Goal: Communication & Community: Answer question/provide support

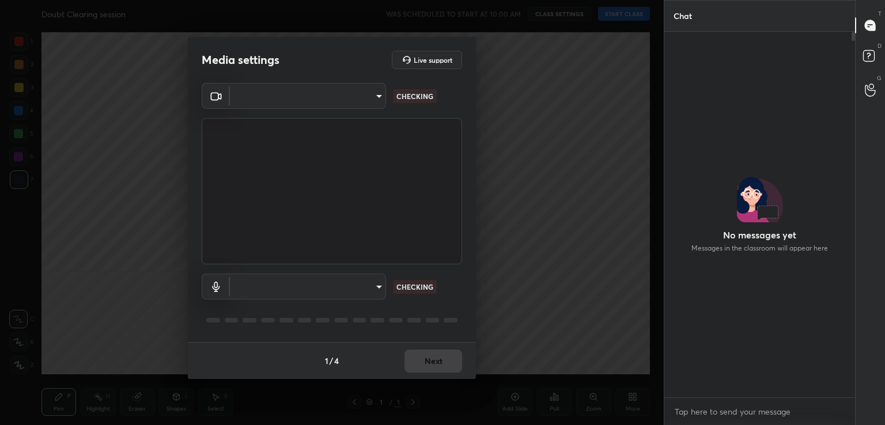
scroll to position [390, 187]
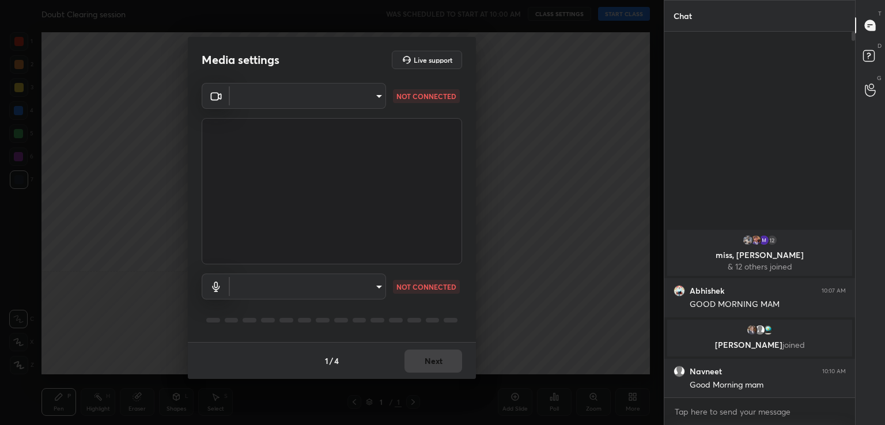
type input "d80d7c785166eb60efaf38de6dc0d1f5de54c33907b1dbb4be6ad89a3a300a4b"
type input "default"
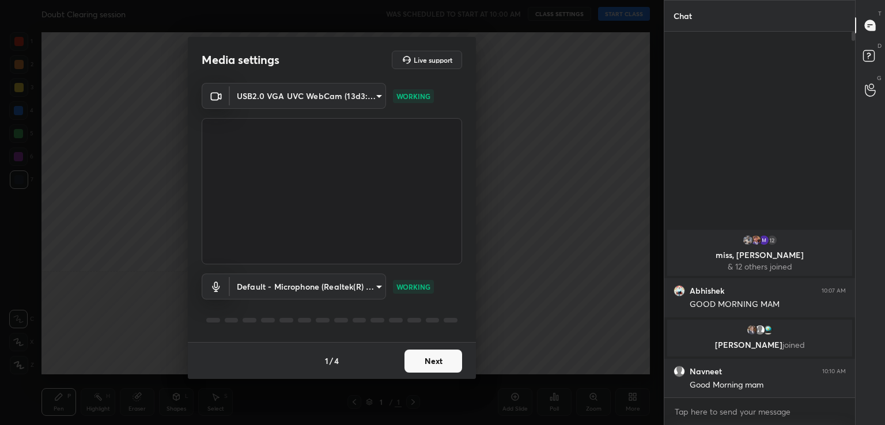
click at [443, 360] on button "Next" at bounding box center [434, 361] width 58 height 23
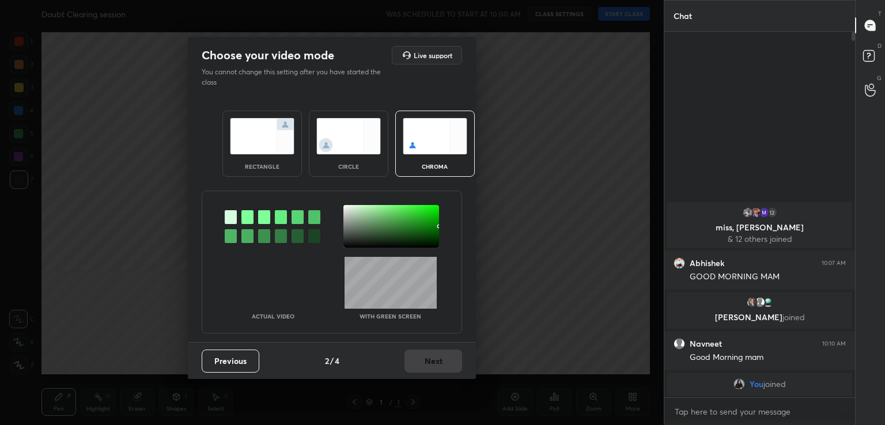
click at [246, 220] on div at bounding box center [247, 217] width 12 height 14
click at [348, 209] on div at bounding box center [391, 226] width 96 height 43
click at [458, 358] on button "Next" at bounding box center [434, 361] width 58 height 23
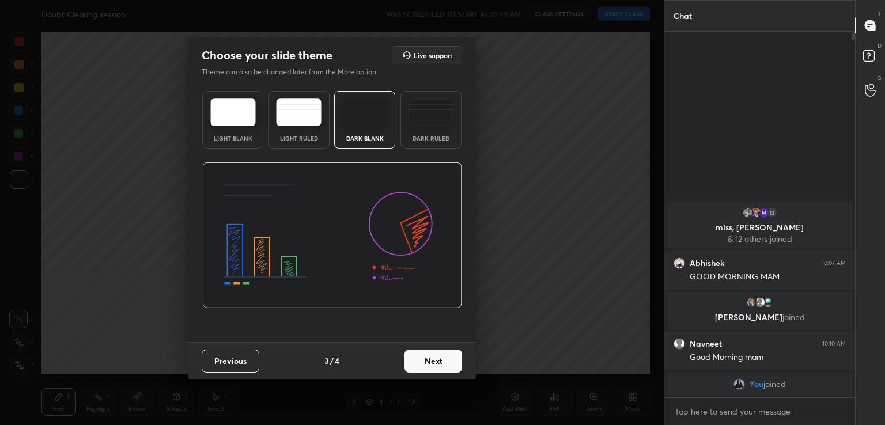
click at [458, 358] on button "Next" at bounding box center [434, 361] width 58 height 23
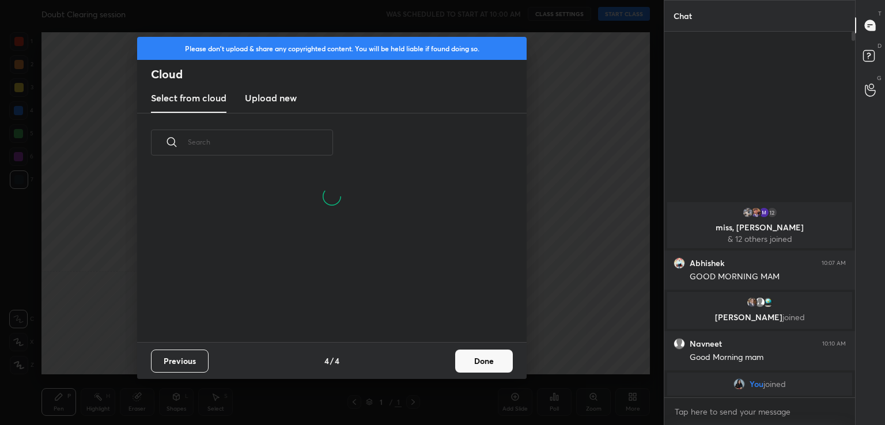
click at [467, 357] on button "Done" at bounding box center [484, 361] width 58 height 23
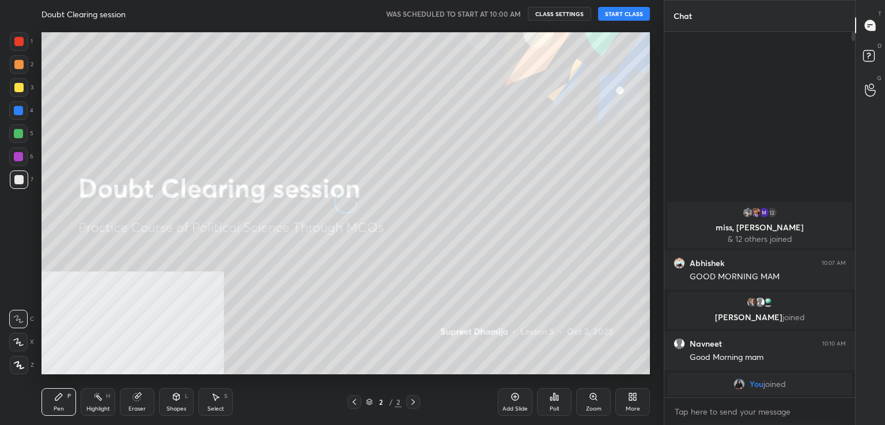
click at [626, 9] on button "START CLASS" at bounding box center [624, 14] width 52 height 14
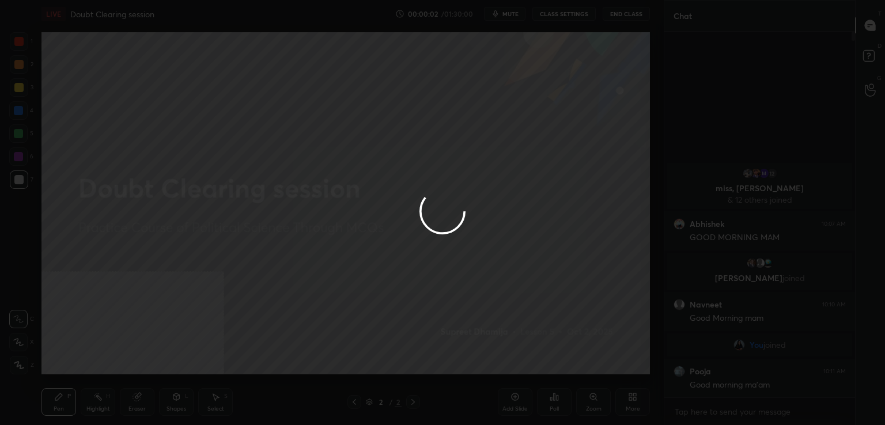
click at [711, 409] on div at bounding box center [442, 212] width 885 height 425
type textarea "x"
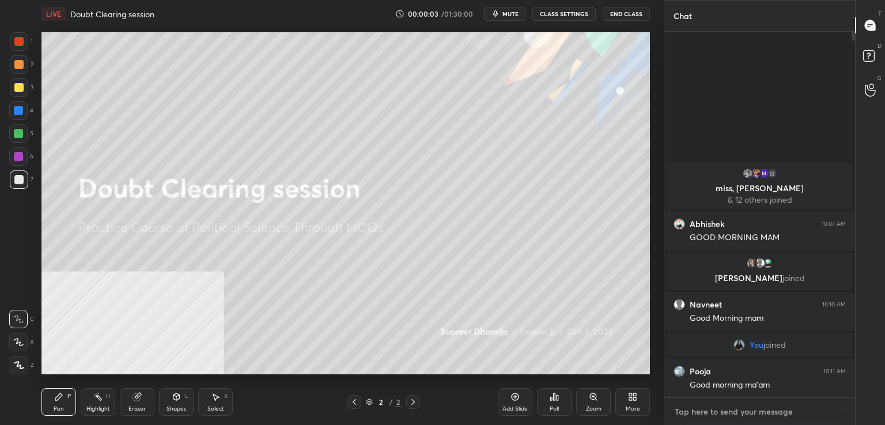
click at [711, 409] on textarea at bounding box center [760, 412] width 172 height 18
type textarea "g"
type textarea "x"
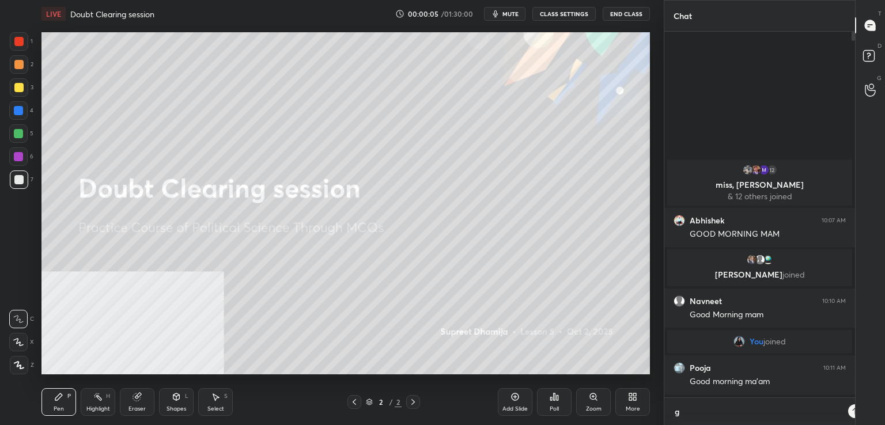
scroll to position [387, 187]
type textarea "gu"
type textarea "x"
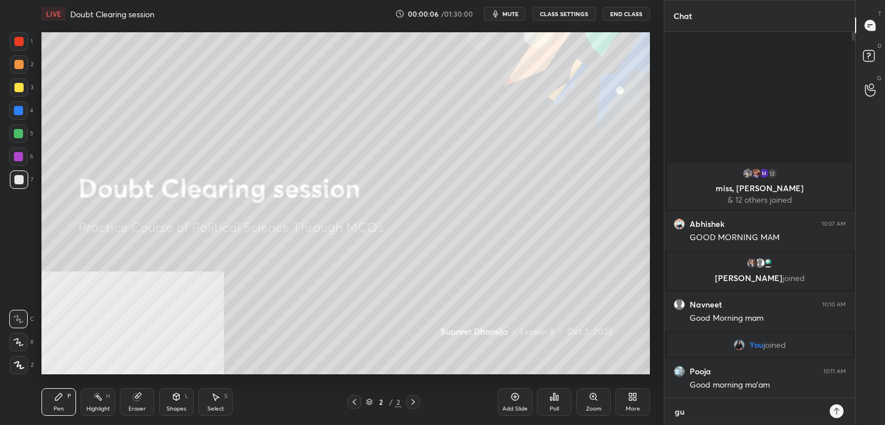
scroll to position [390, 187]
type textarea "guy"
type textarea "x"
type textarea "guys"
type textarea "x"
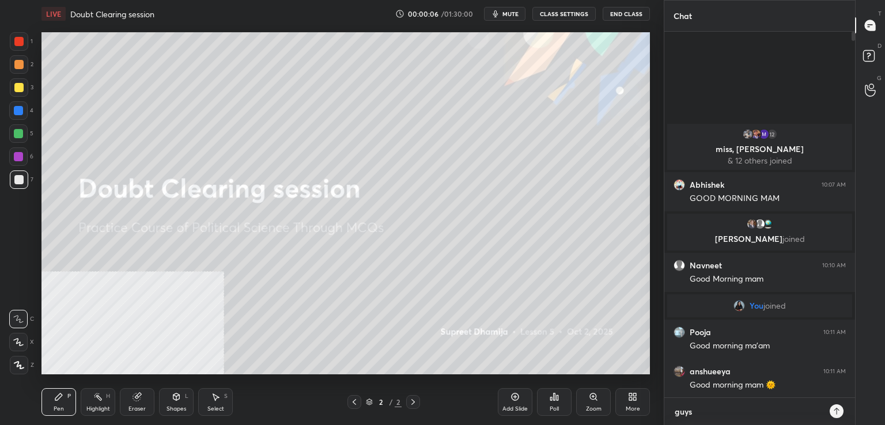
type textarea "guys"
type textarea "x"
type textarea "guys ?"
type textarea "x"
type textarea "guys ??"
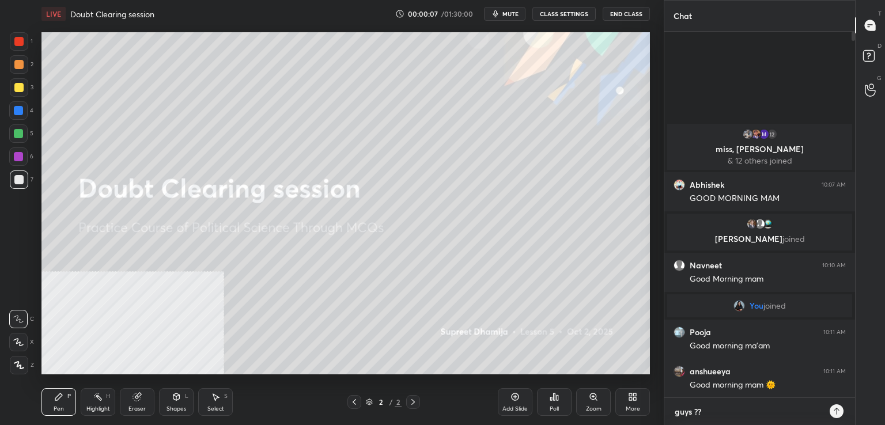
type textarea "x"
type textarea "guys ??"
type textarea "x"
type textarea "guys ?? c"
type textarea "x"
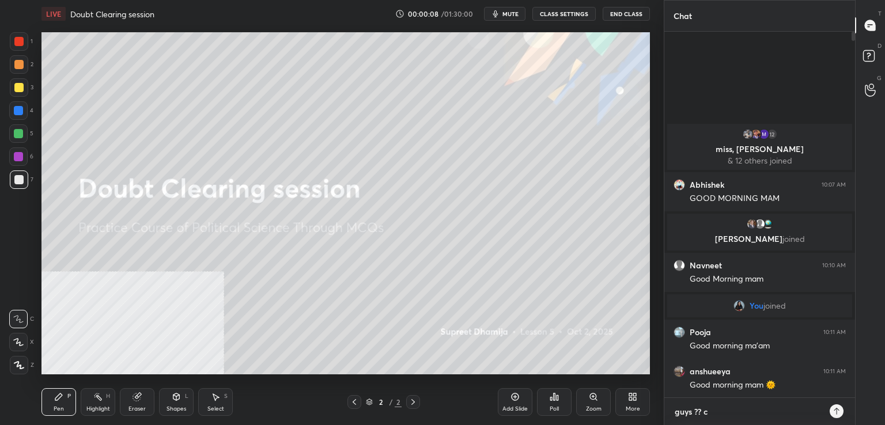
type textarea "guys ?? ca"
type textarea "x"
type textarea "guys ?? can"
type textarea "x"
type textarea "guys ?? can"
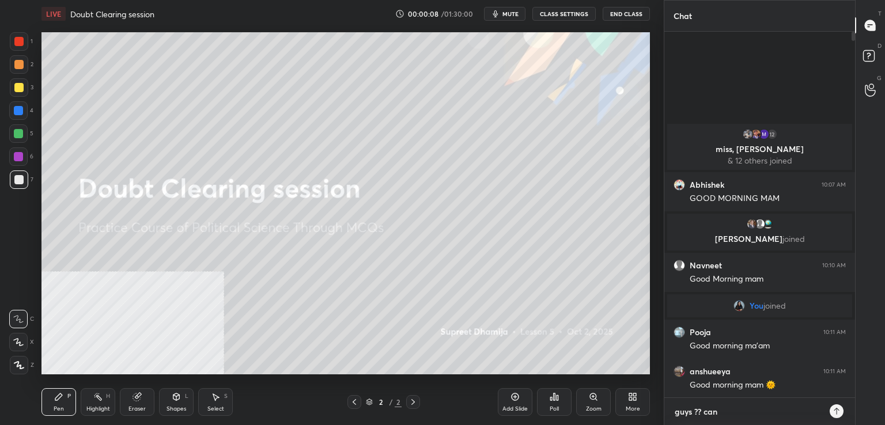
type textarea "x"
type textarea "guys ?? can y"
type textarea "x"
type textarea "guys ?? can yo"
type textarea "x"
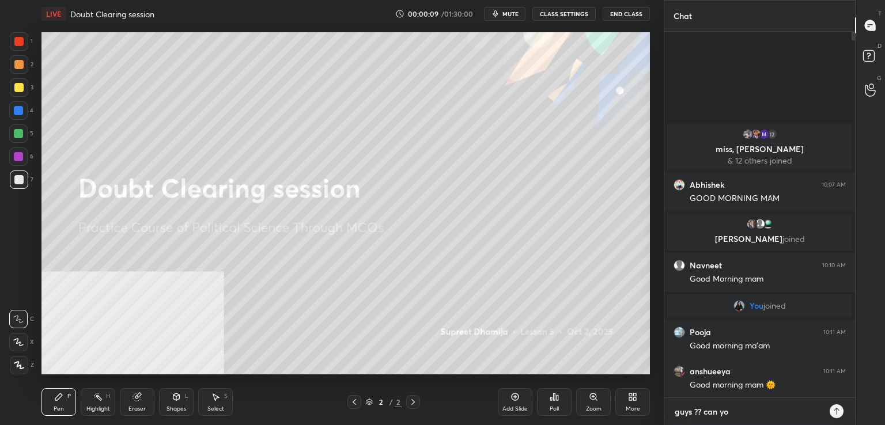
type textarea "guys ?? can you"
type textarea "x"
type textarea "guys ?? can you"
type textarea "x"
type textarea "guys ?? can you s"
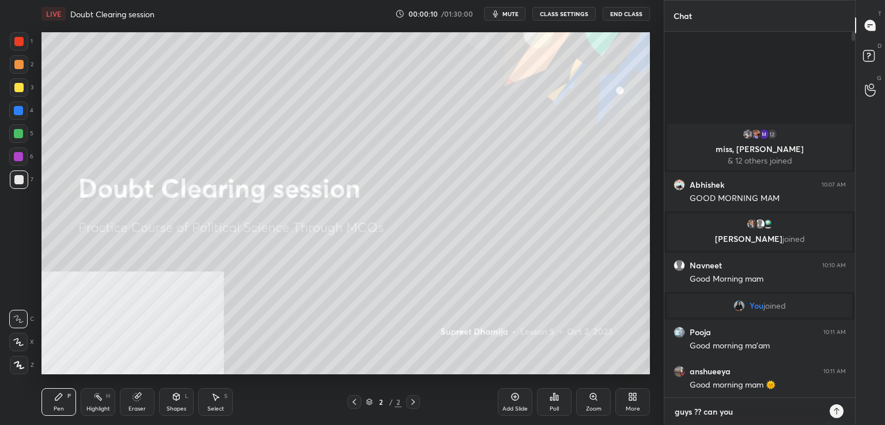
type textarea "x"
type textarea "guys ?? can you se"
type textarea "x"
type textarea "guys ?? can you see"
type textarea "x"
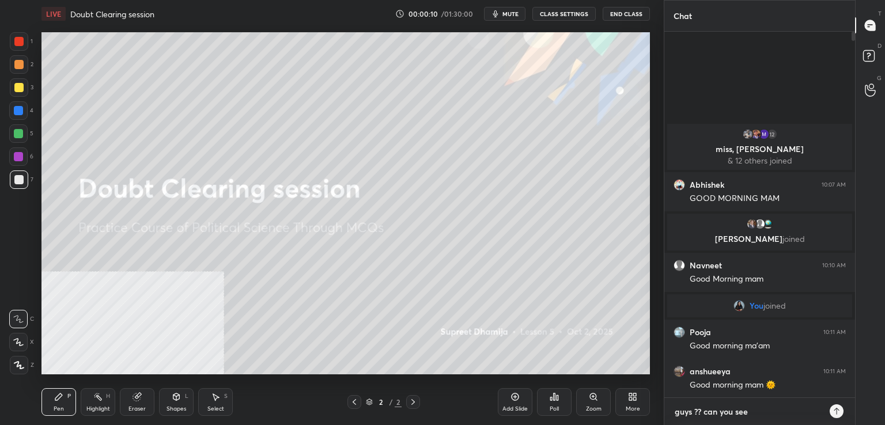
type textarea "guys ?? can you see"
type textarea "x"
type textarea "guys ?? can you see m"
type textarea "x"
type textarea "guys ?? can you see me"
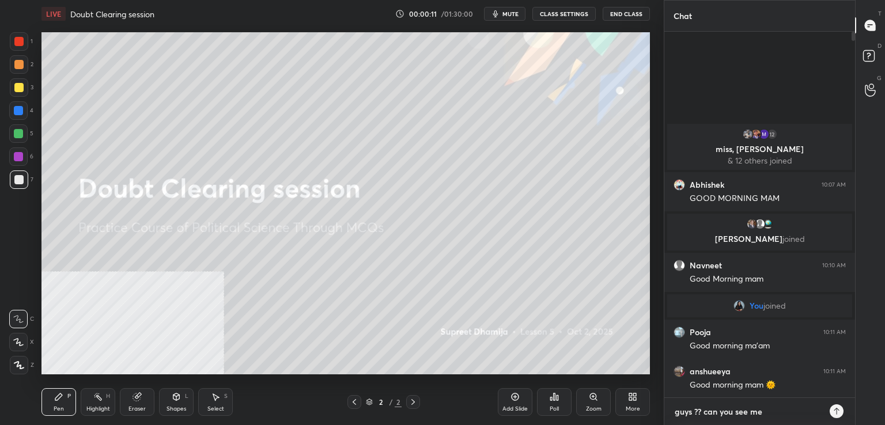
type textarea "x"
type textarea "guys ?? can you see me"
type textarea "x"
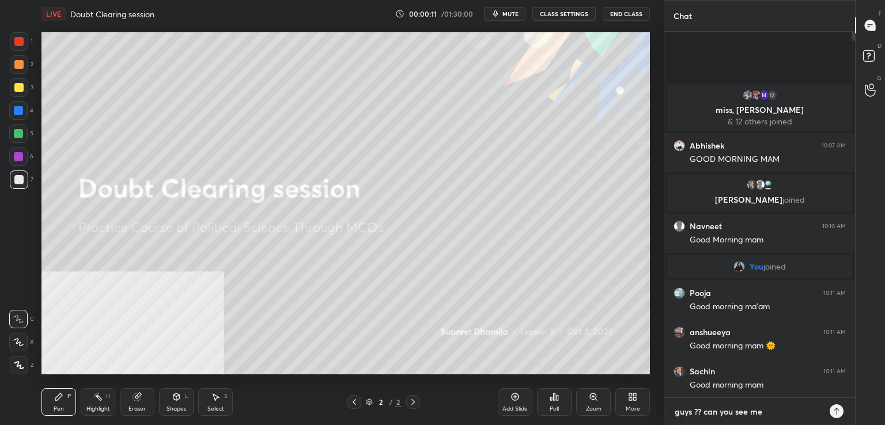
type textarea "guys ?? can you see me ?"
type textarea "x"
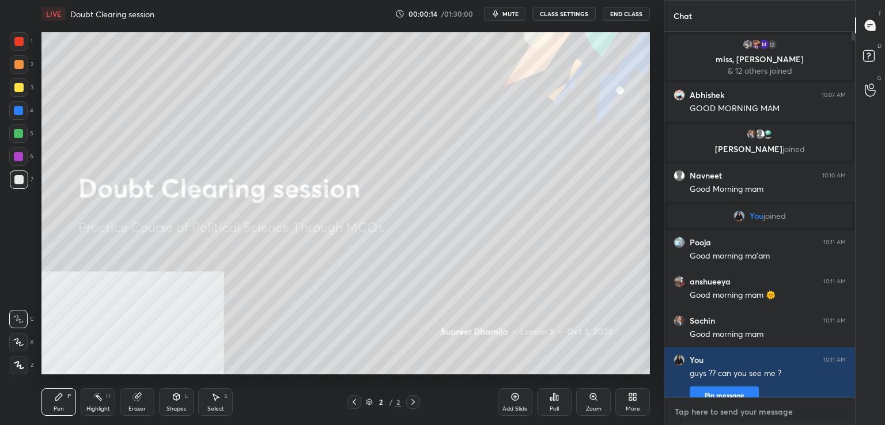
type textarea "g"
type textarea "x"
type textarea "go"
type textarea "x"
type textarea "goo"
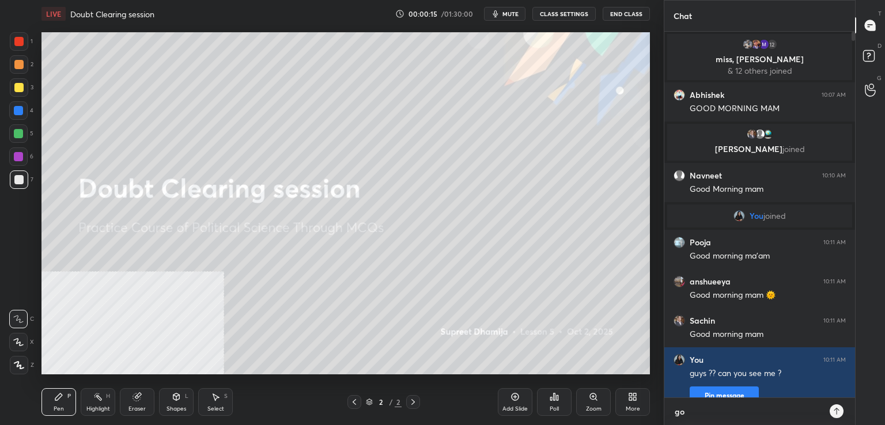
type textarea "x"
type textarea "good"
type textarea "x"
type textarea "good"
type textarea "x"
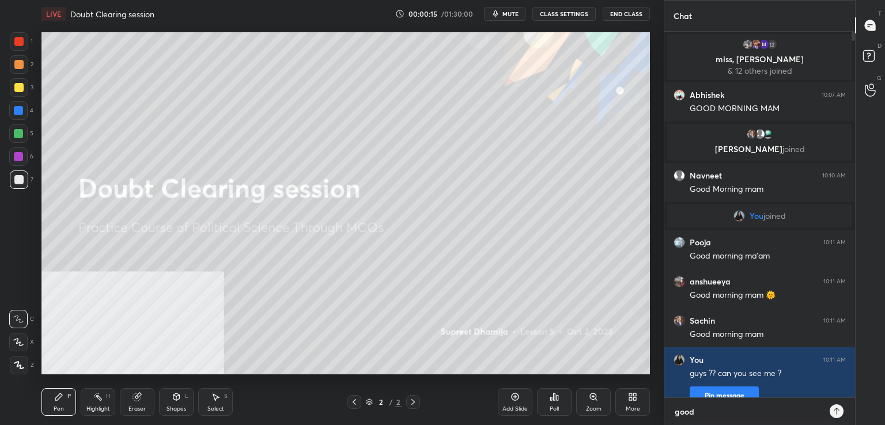
type textarea "good m"
type textarea "x"
type textarea "good mo"
type textarea "x"
type textarea "good mor"
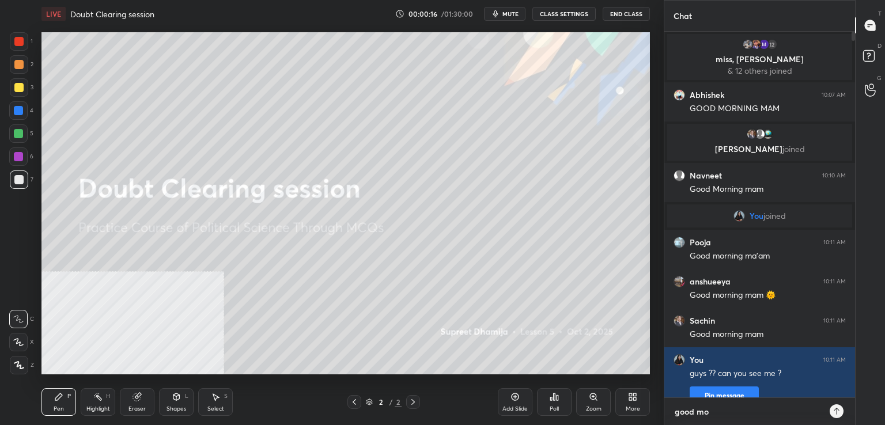
type textarea "x"
type textarea "good morn"
type textarea "x"
type textarea "good morni"
type textarea "x"
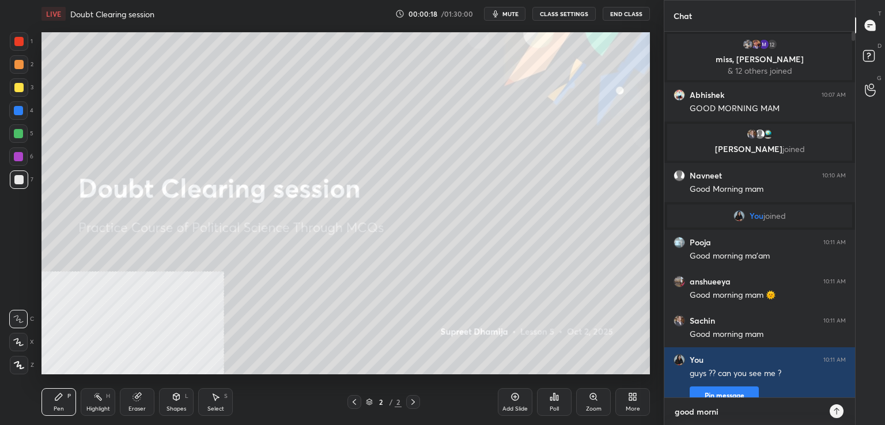
type textarea "good mornin"
type textarea "x"
type textarea "good morning"
type textarea "x"
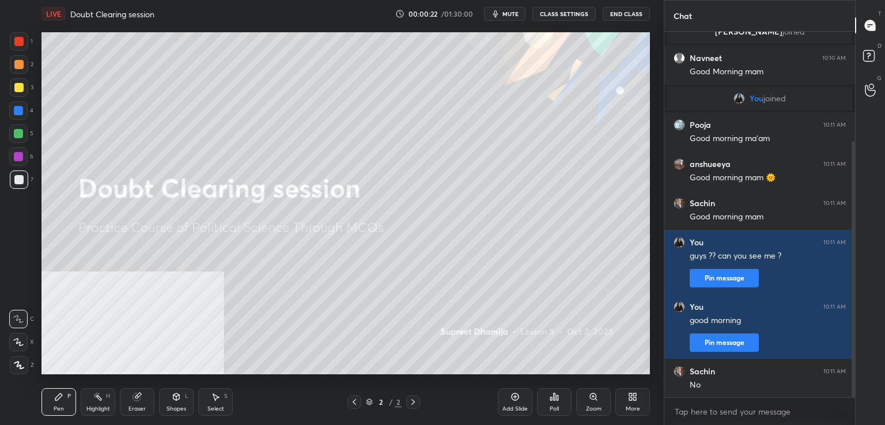
scroll to position [157, 0]
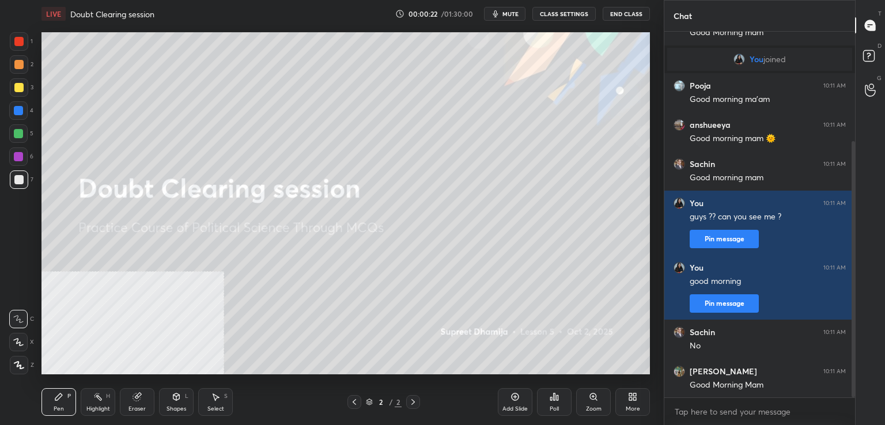
drag, startPoint x: 855, startPoint y: 300, endPoint x: 853, endPoint y: 381, distance: 80.7
click at [853, 381] on div at bounding box center [853, 269] width 3 height 256
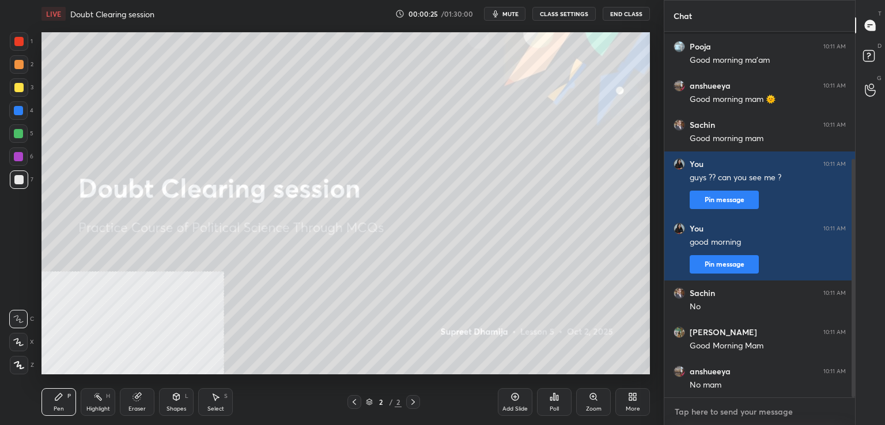
type textarea "x"
click at [735, 408] on textarea at bounding box center [760, 412] width 172 height 18
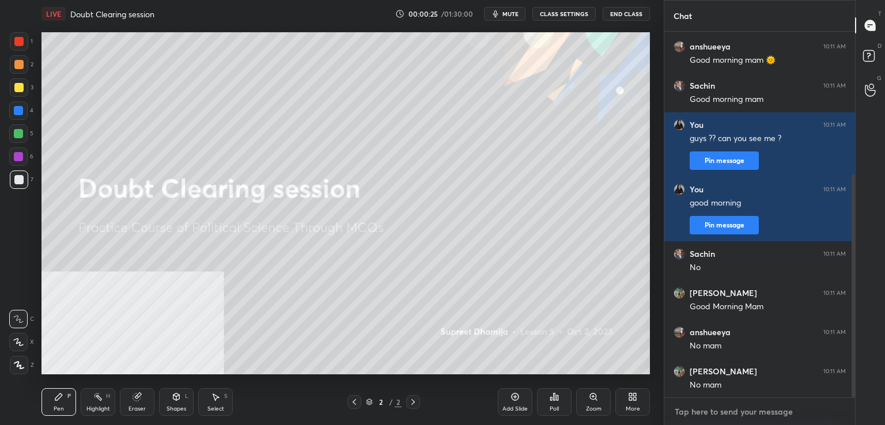
type textarea "o"
type textarea "x"
type textarea "ok"
type textarea "x"
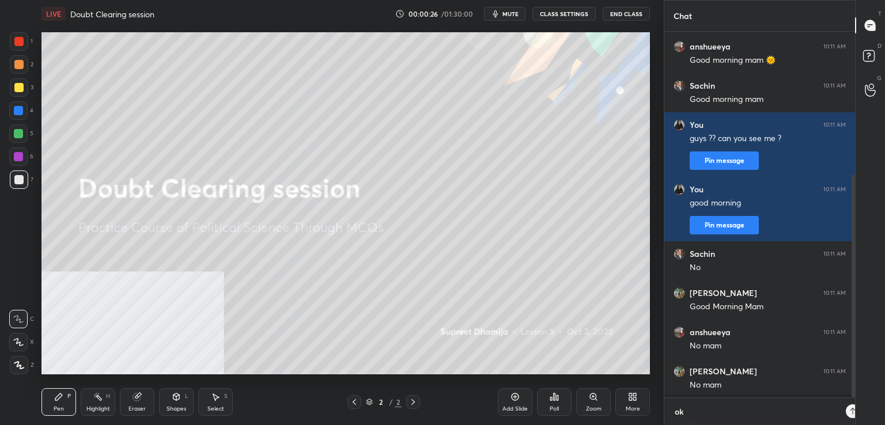
scroll to position [390, 187]
type textarea "ok"
type textarea "x"
type textarea "ok w"
type textarea "x"
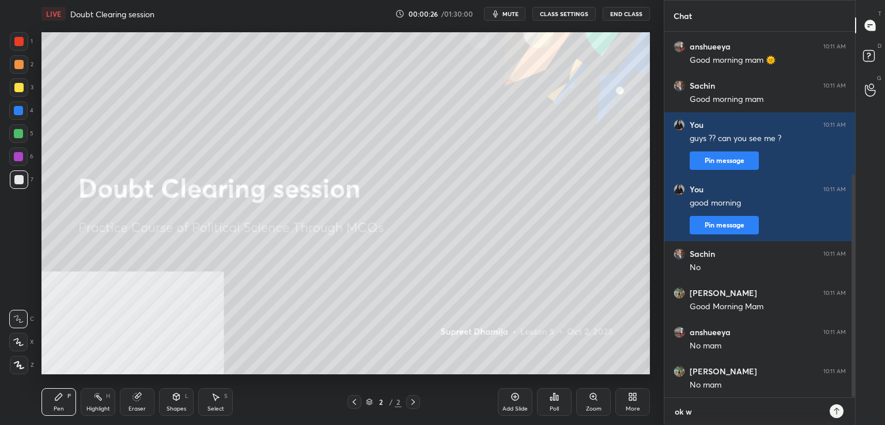
scroll to position [274, 0]
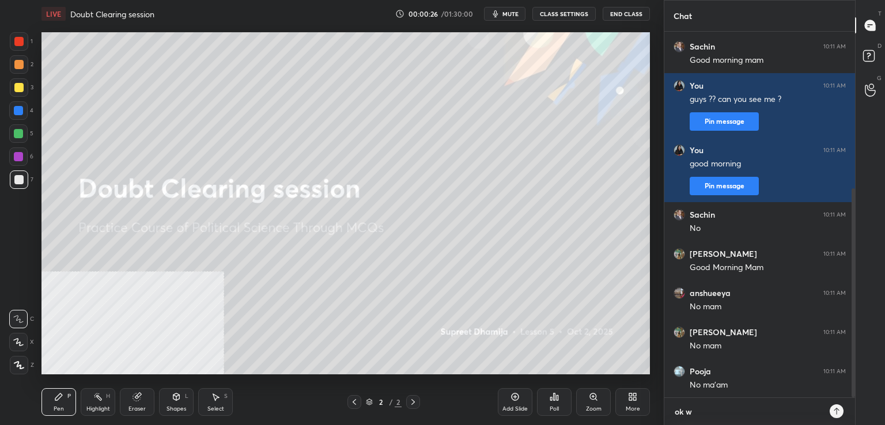
type textarea "ok wa"
type textarea "x"
type textarea "ok wai"
type textarea "x"
type textarea "ok wait"
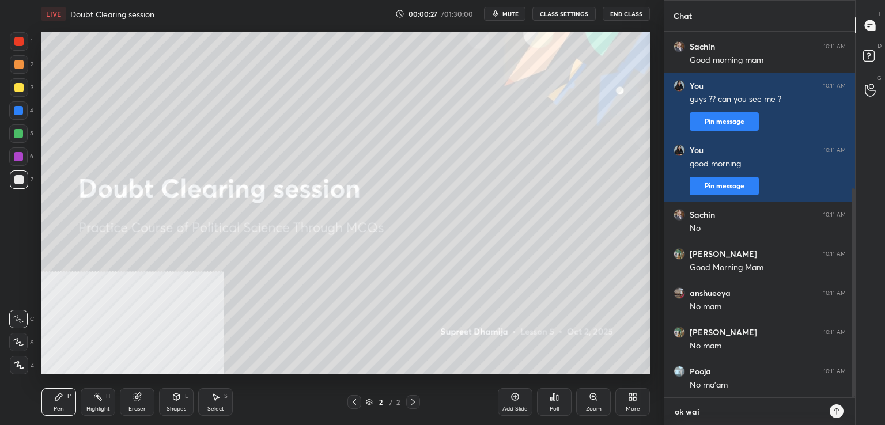
type textarea "x"
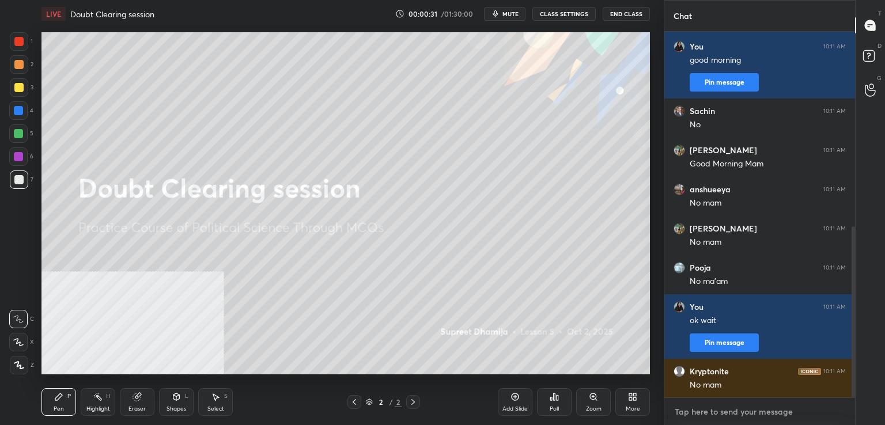
scroll to position [0, 0]
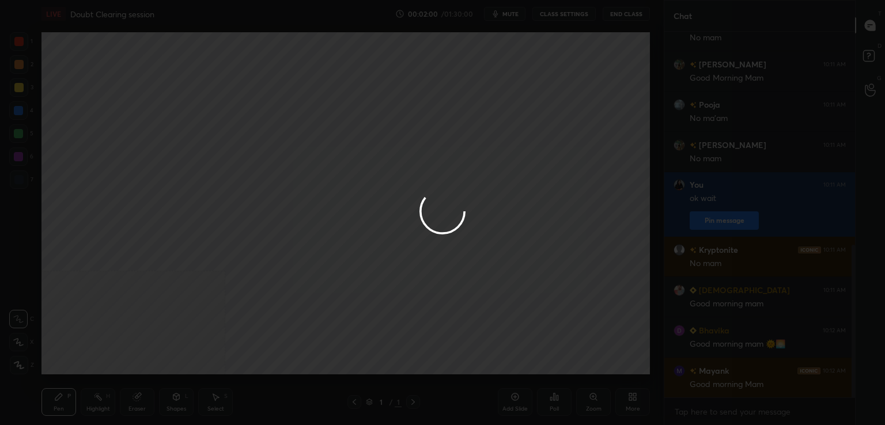
scroll to position [57280, 57015]
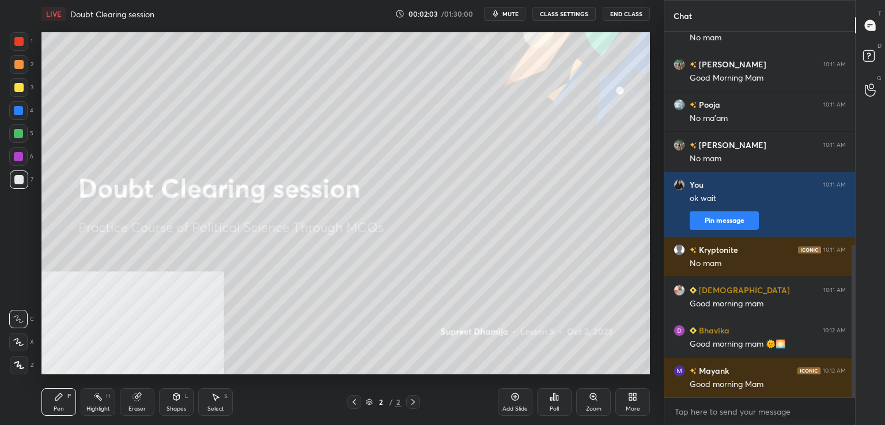
click at [548, 11] on button "CLASS SETTINGS" at bounding box center [564, 14] width 63 height 14
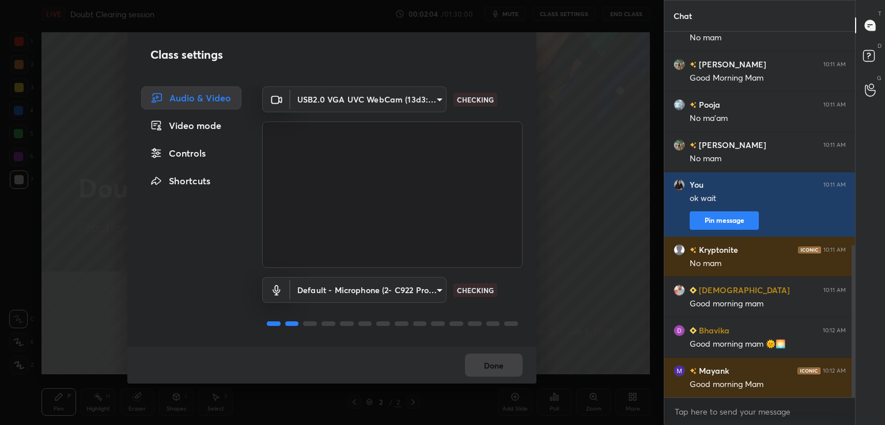
click at [408, 92] on body "1 2 3 4 5 6 7 C X Z C X Z E E Erase all H H LIVE Doubt Clearing session 00:02:0…" at bounding box center [442, 212] width 885 height 425
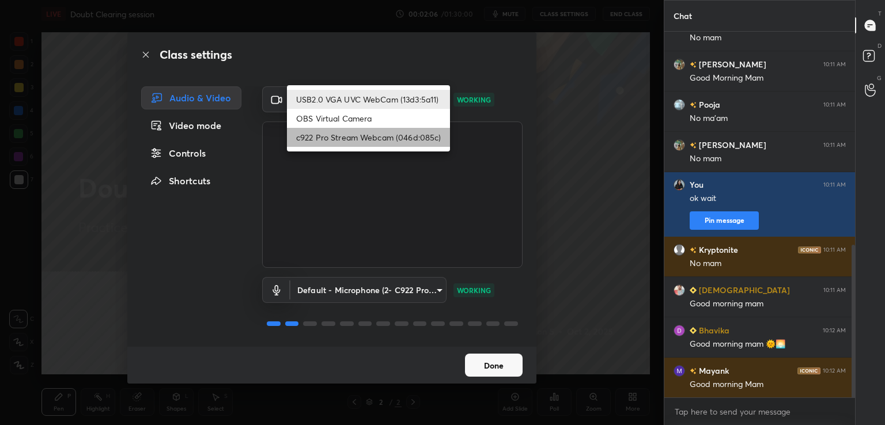
click at [399, 135] on li "c922 Pro Stream Webcam (046d:085c)" at bounding box center [368, 137] width 163 height 19
type input "acf1dc7775b110fc2855465bf6569a4ea8eb92ba364f5fc5367f907081c5159b"
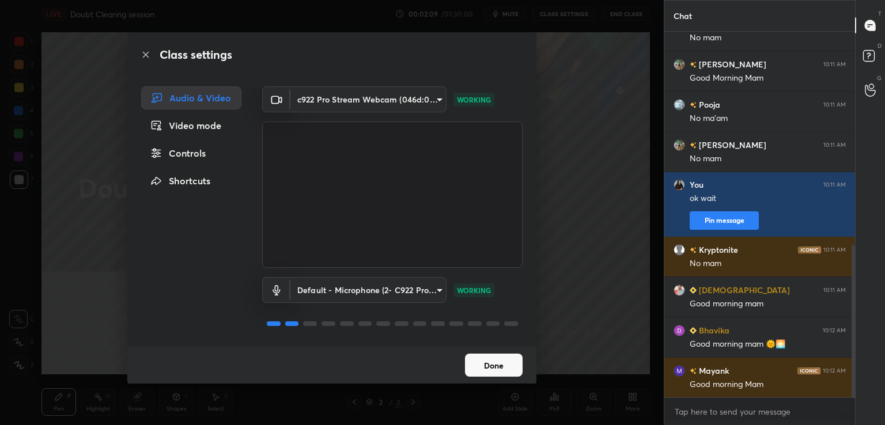
click at [504, 367] on button "Done" at bounding box center [494, 365] width 58 height 23
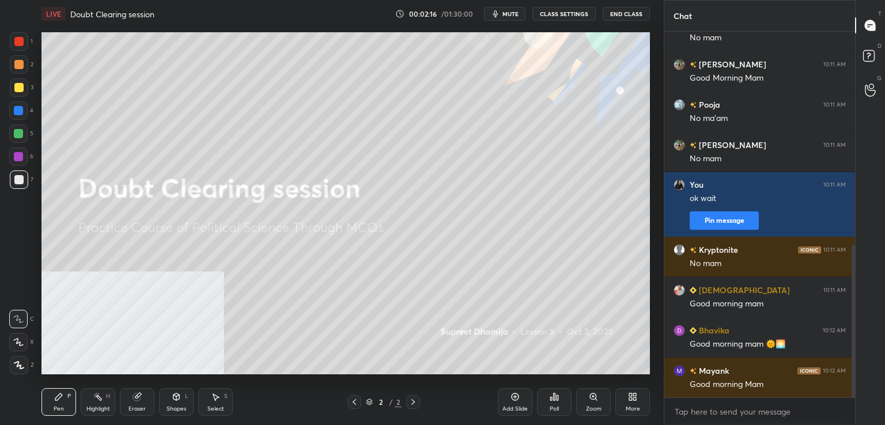
click at [622, 406] on div "More" at bounding box center [633, 402] width 35 height 28
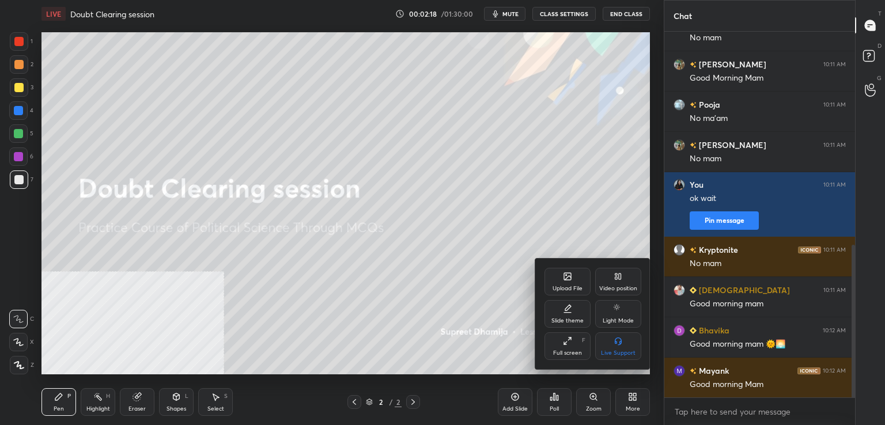
click at [614, 284] on div "Video position" at bounding box center [618, 282] width 46 height 28
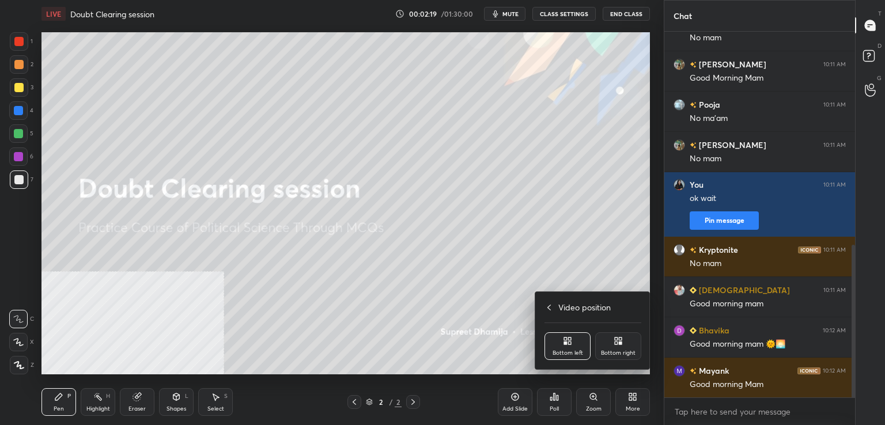
click at [624, 348] on div "Bottom right" at bounding box center [618, 347] width 46 height 28
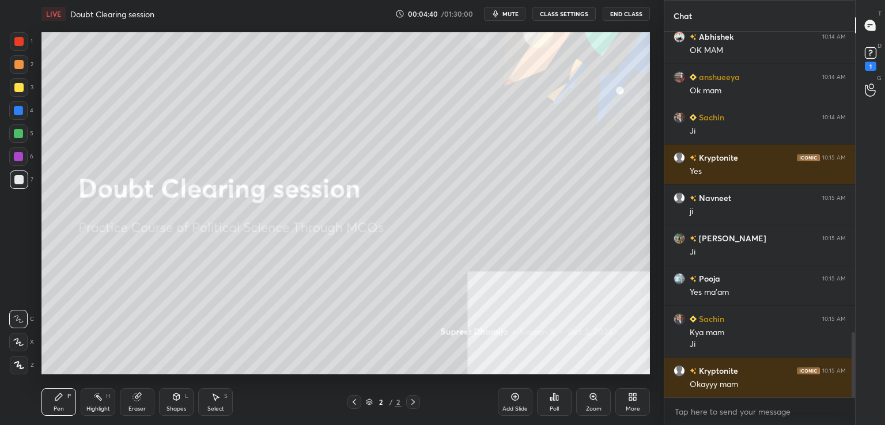
scroll to position [1743, 0]
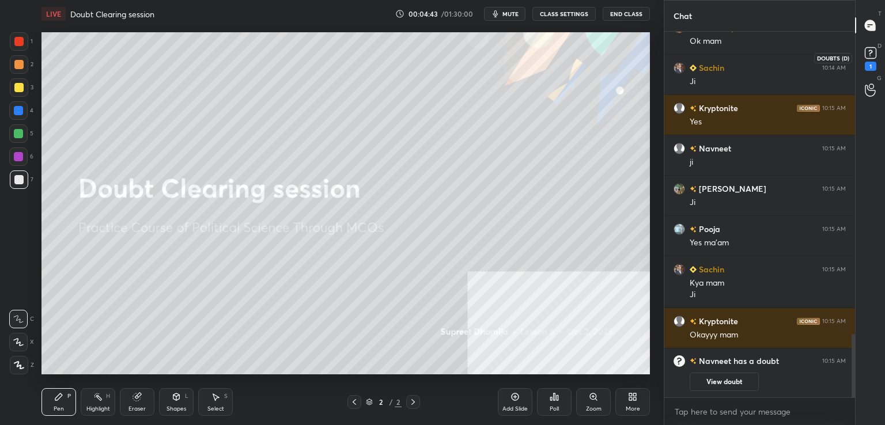
click at [868, 64] on div "1" at bounding box center [871, 66] width 12 height 9
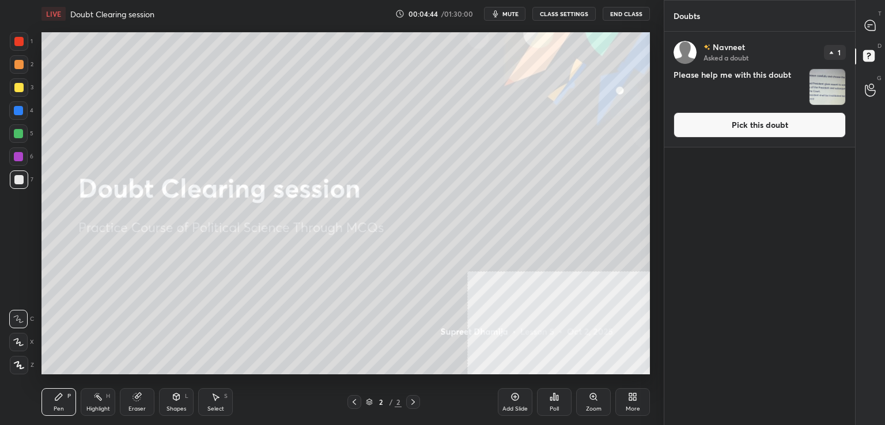
click at [802, 135] on button "Pick this doubt" at bounding box center [760, 124] width 172 height 25
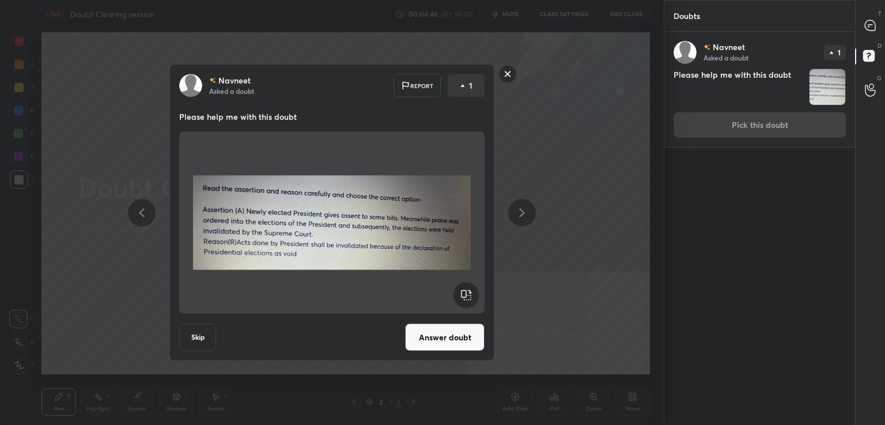
click at [443, 342] on button "Answer doubt" at bounding box center [445, 338] width 80 height 28
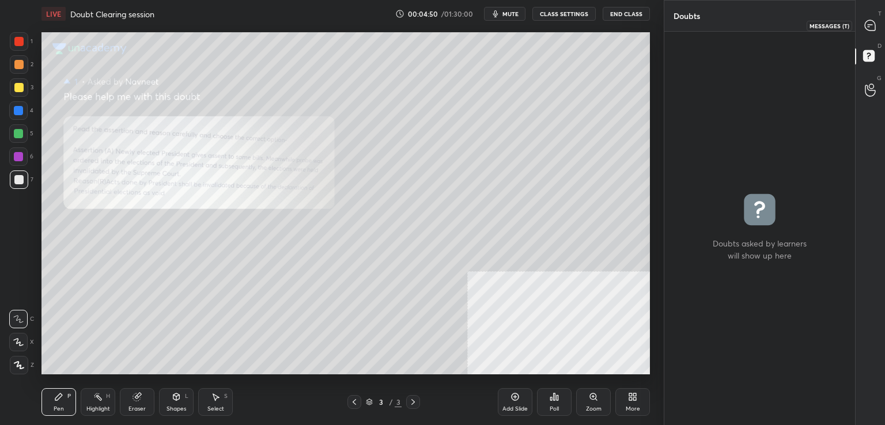
click at [862, 17] on div at bounding box center [870, 25] width 23 height 21
type textarea "x"
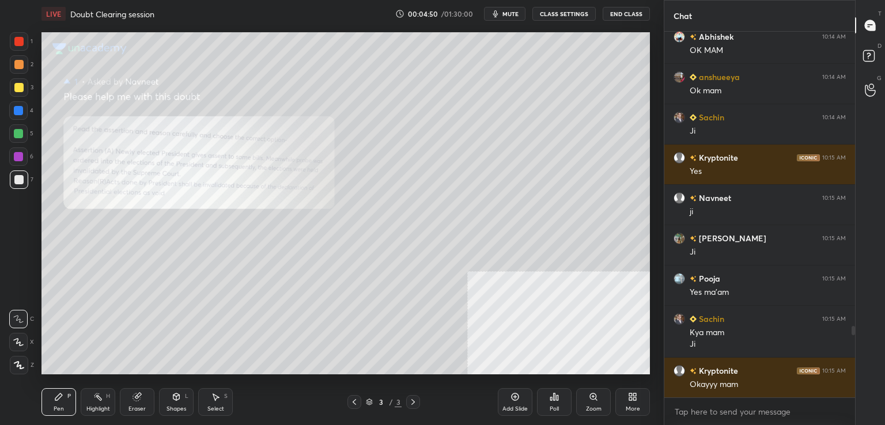
scroll to position [363, 187]
click at [595, 406] on div "Zoom" at bounding box center [594, 409] width 16 height 6
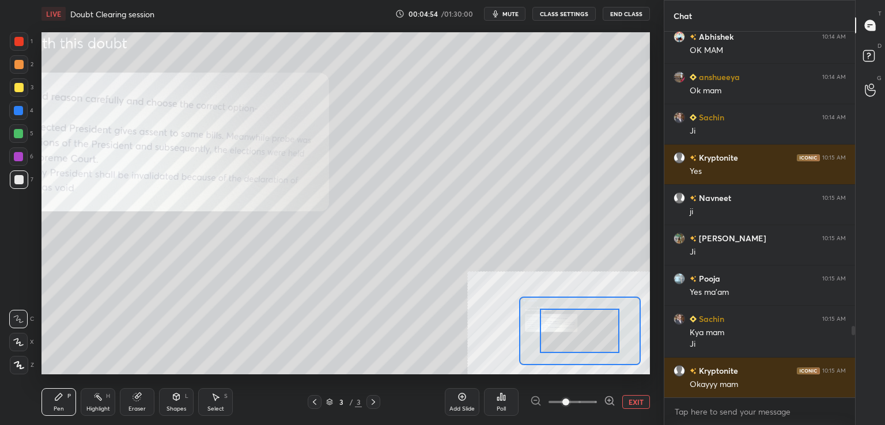
click at [590, 399] on span at bounding box center [573, 402] width 48 height 17
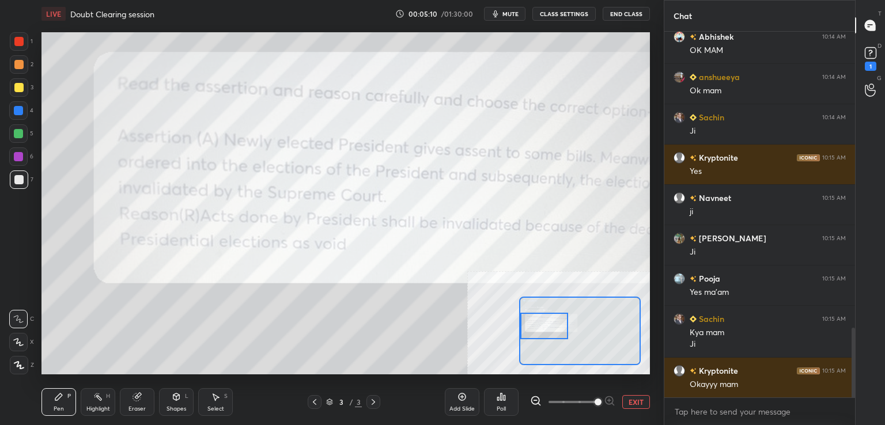
scroll to position [1558, 0]
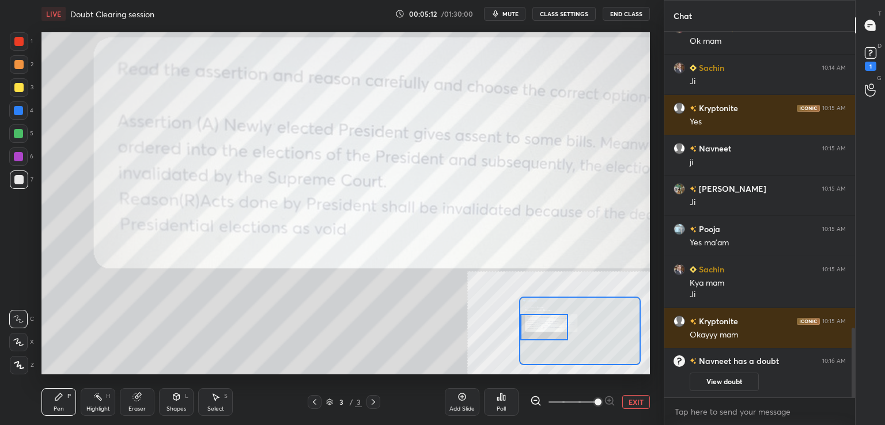
drag, startPoint x: 580, startPoint y: 334, endPoint x: 542, endPoint y: 330, distance: 38.8
click at [542, 330] on div at bounding box center [544, 327] width 48 height 27
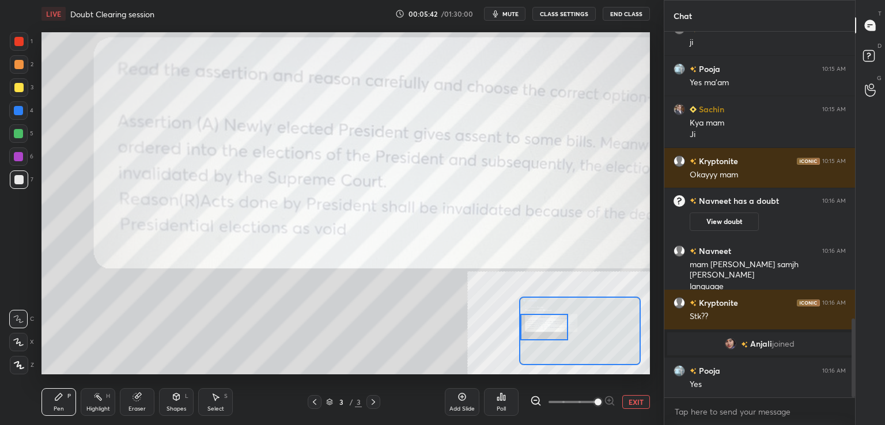
scroll to position [57280, 57015]
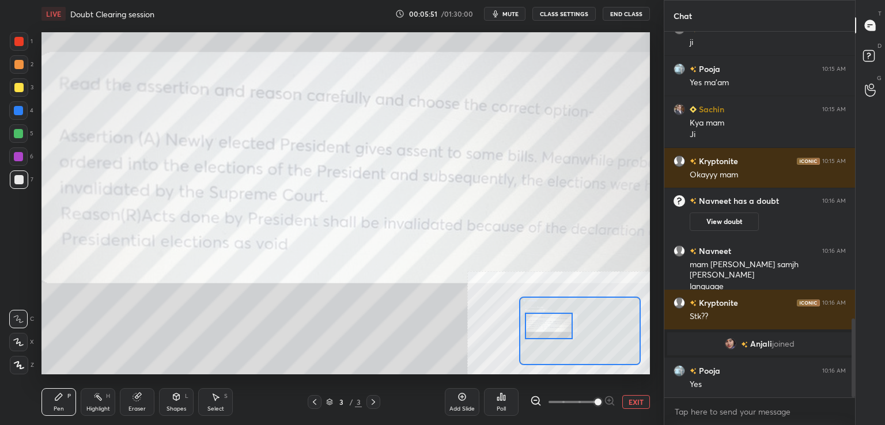
click at [558, 327] on div at bounding box center [549, 326] width 48 height 27
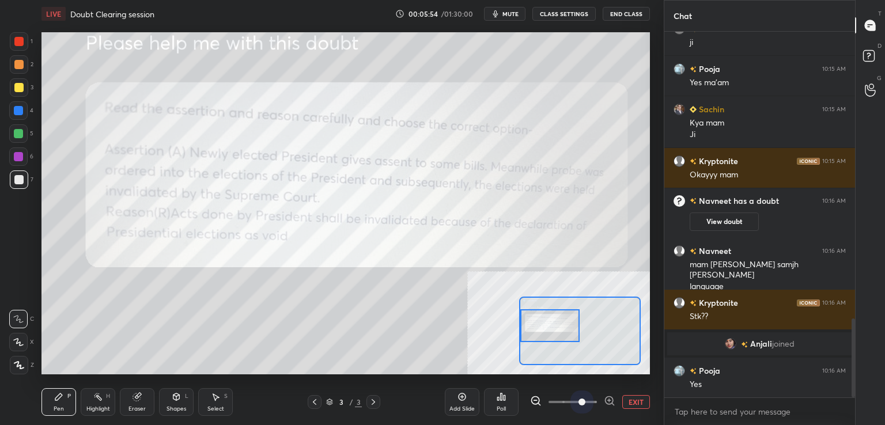
click at [576, 402] on span at bounding box center [573, 402] width 48 height 17
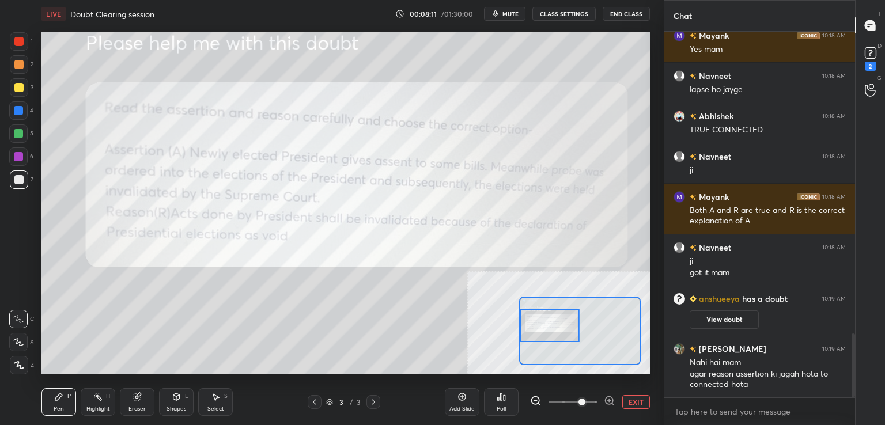
scroll to position [1766, 0]
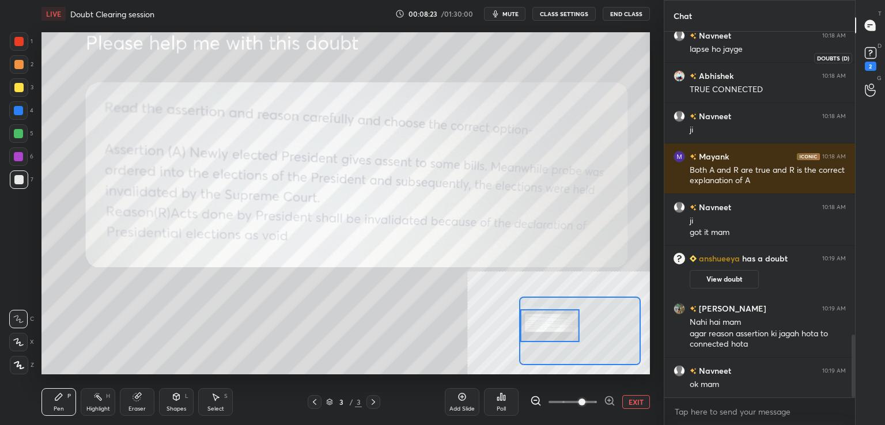
click at [877, 58] on icon at bounding box center [870, 52] width 17 height 17
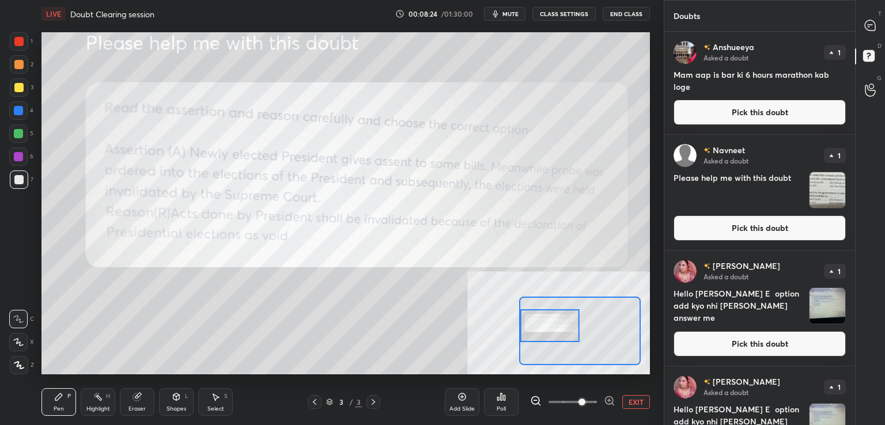
click at [877, 58] on icon at bounding box center [870, 57] width 21 height 21
click at [776, 108] on button "Pick this doubt" at bounding box center [760, 112] width 172 height 25
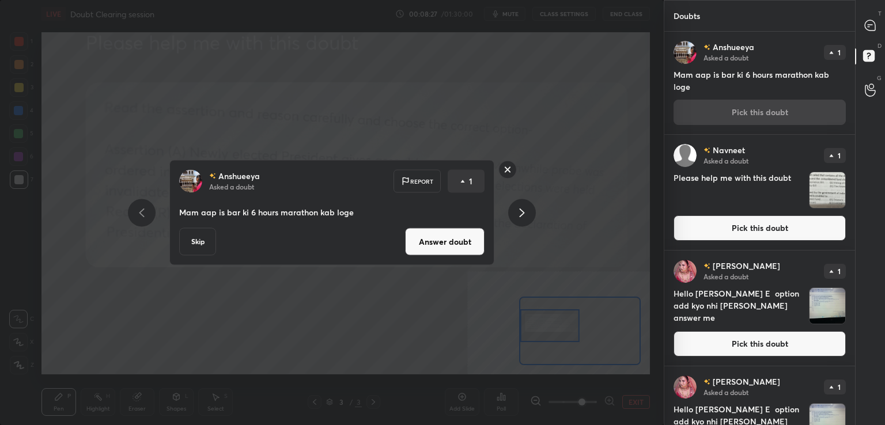
click at [463, 239] on button "Answer doubt" at bounding box center [445, 242] width 80 height 28
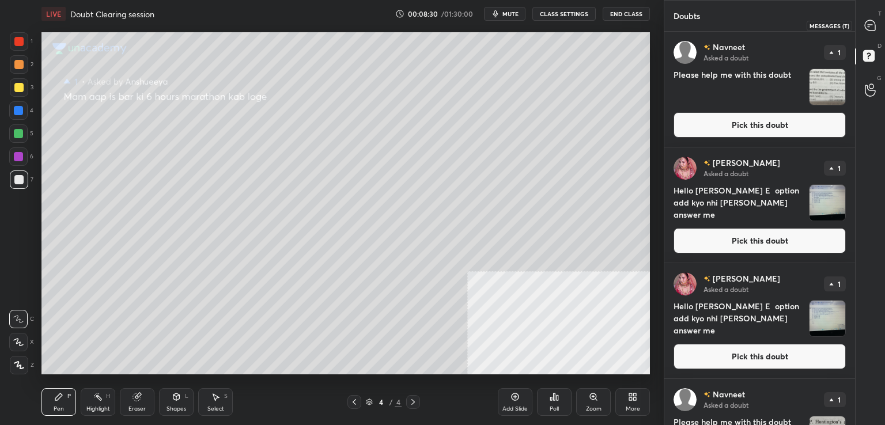
click at [867, 34] on div at bounding box center [870, 25] width 23 height 21
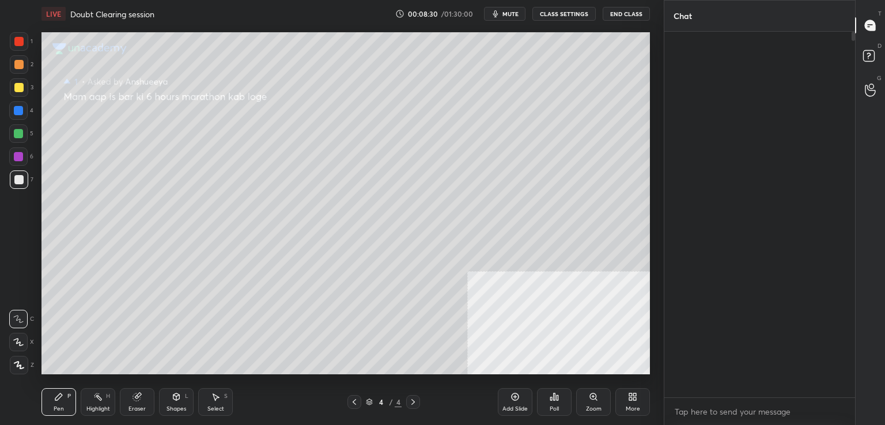
click at [867, 34] on div at bounding box center [870, 25] width 23 height 21
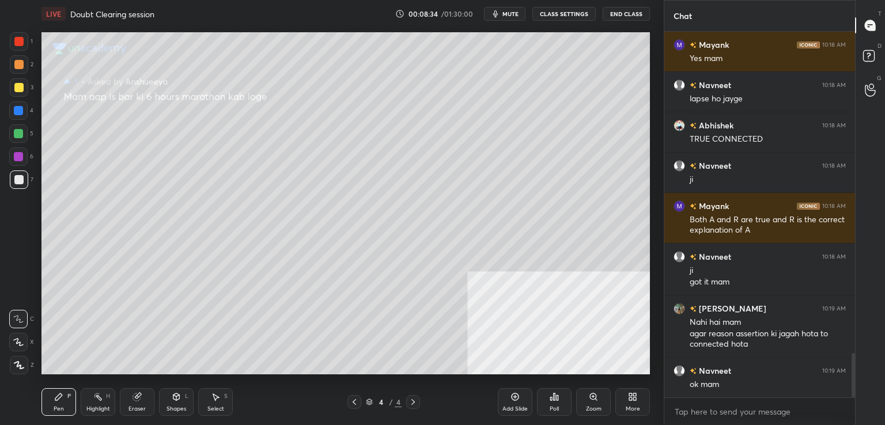
drag, startPoint x: 853, startPoint y: 346, endPoint x: 855, endPoint y: 397, distance: 50.8
click at [855, 397] on div "Chat Sachin 10:18 AM Ji Mayank 10:18 AM Yes mam Navneet 10:18 AM lapse ho jayge…" at bounding box center [774, 212] width 221 height 425
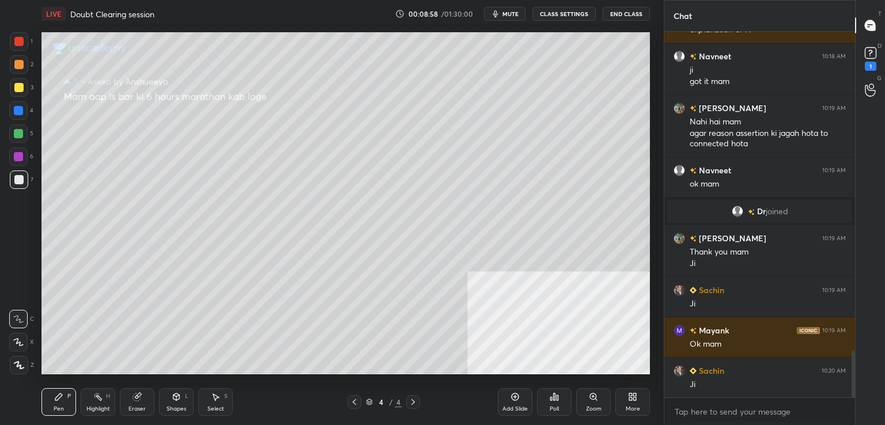
scroll to position [2474, 0]
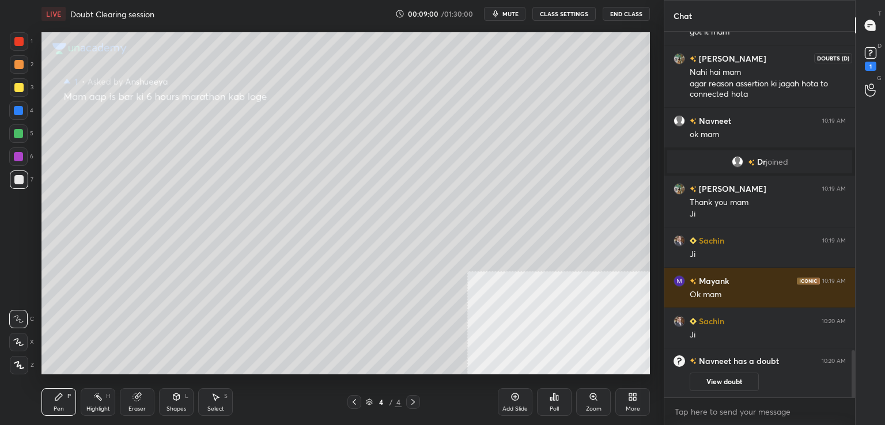
click at [878, 44] on icon at bounding box center [870, 52] width 17 height 17
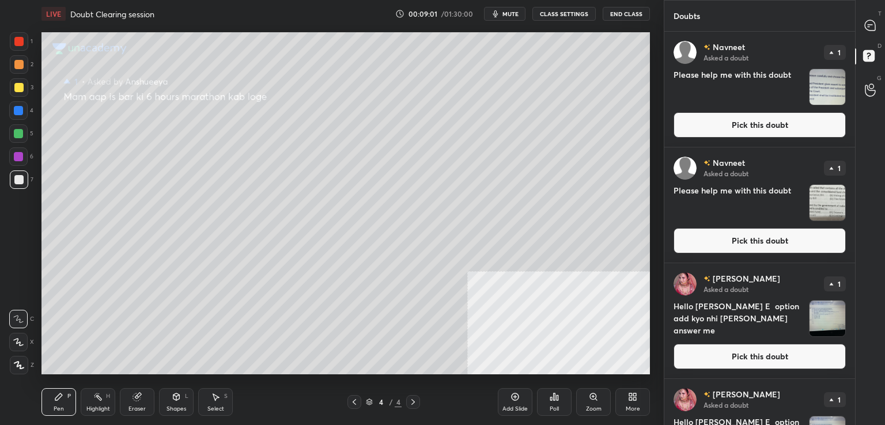
click at [878, 44] on p "D" at bounding box center [880, 45] width 4 height 9
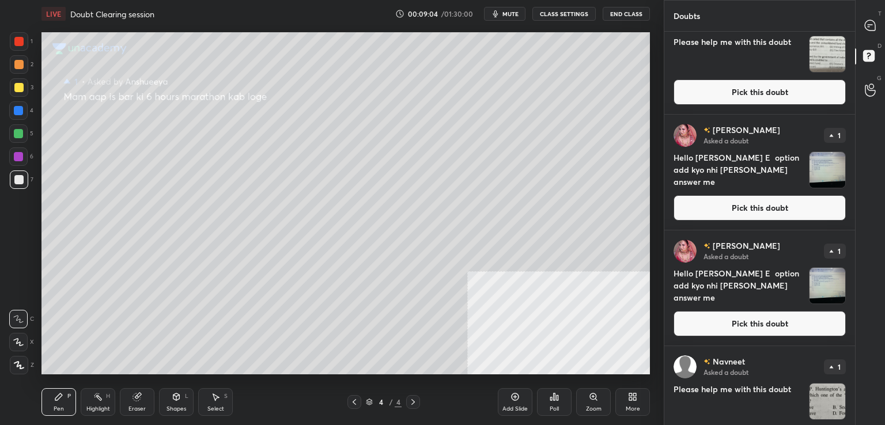
scroll to position [184, 0]
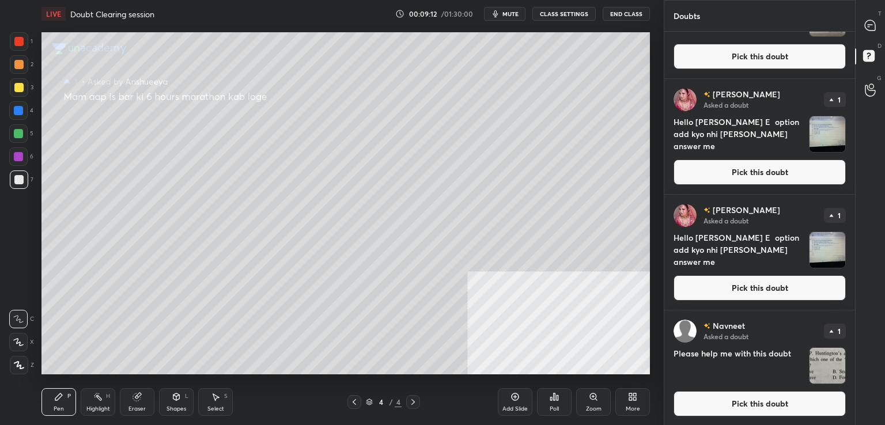
click at [761, 406] on button "Pick this doubt" at bounding box center [760, 403] width 172 height 25
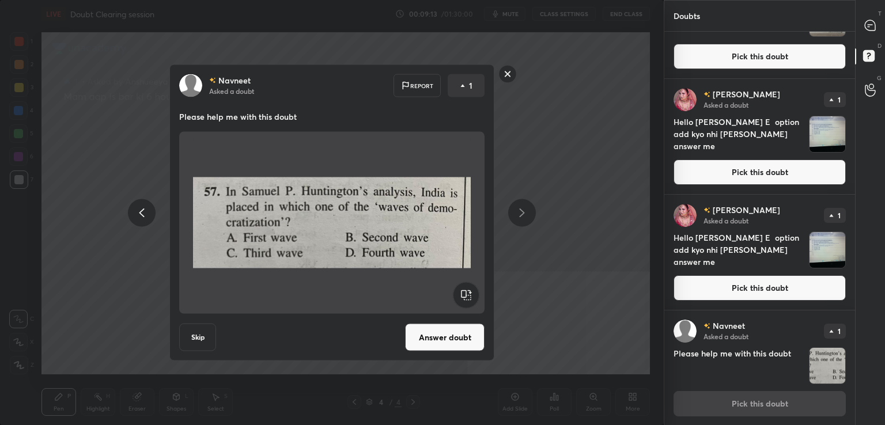
click at [456, 324] on button "Answer doubt" at bounding box center [445, 338] width 80 height 28
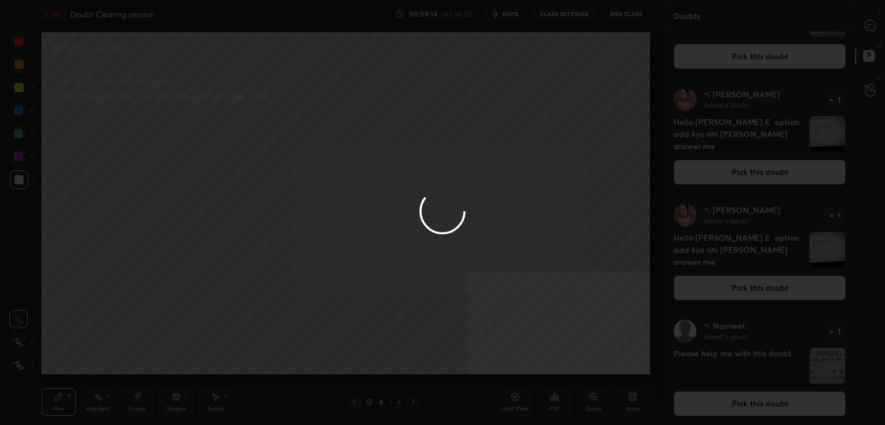
scroll to position [0, 0]
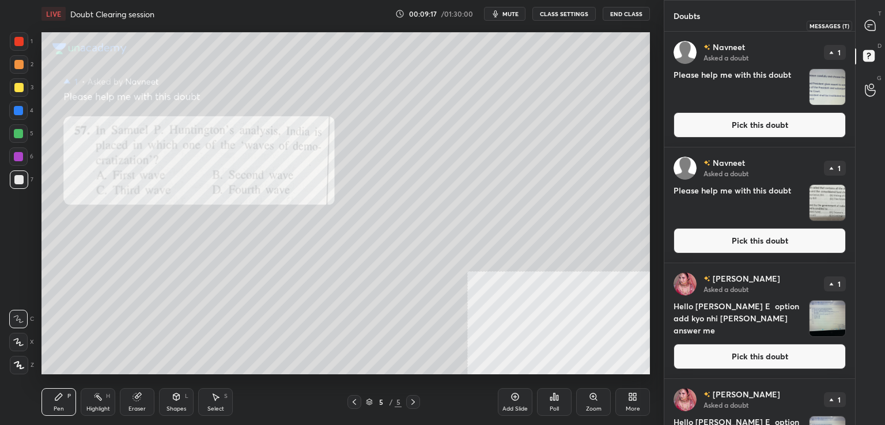
click at [869, 28] on icon at bounding box center [870, 25] width 10 height 10
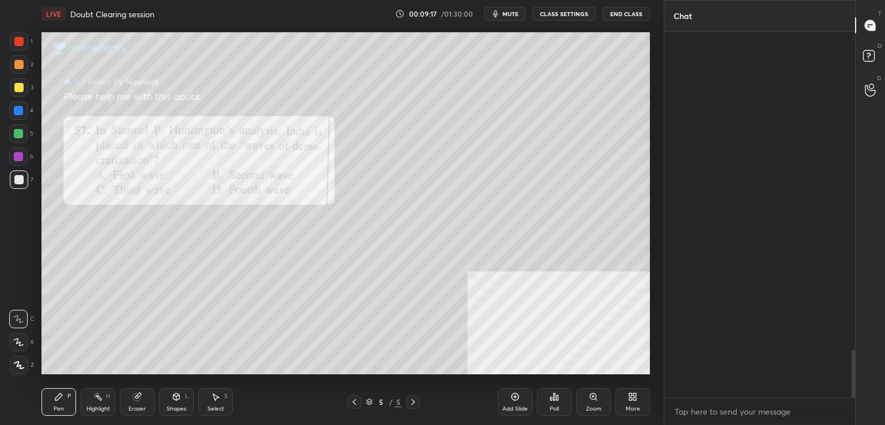
click at [869, 28] on icon at bounding box center [870, 25] width 10 height 10
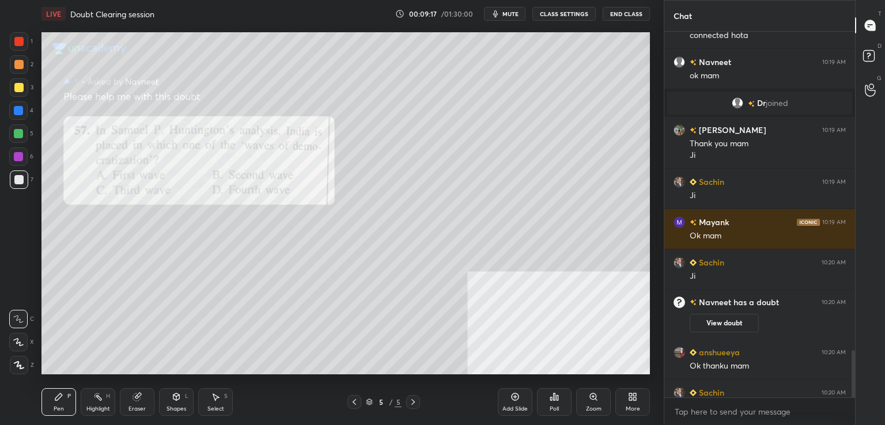
click at [869, 28] on icon at bounding box center [870, 25] width 10 height 10
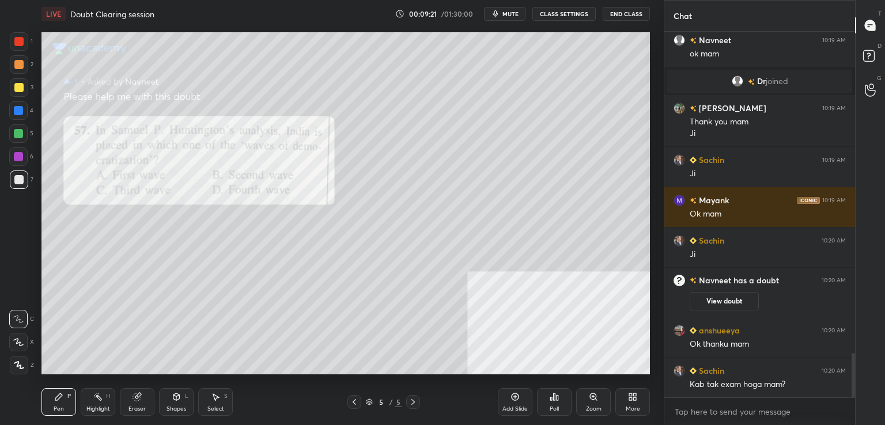
drag, startPoint x: 853, startPoint y: 368, endPoint x: 859, endPoint y: 390, distance: 23.4
click at [859, 390] on div "Chat Akshita 10:19 AM Nahi hai mam agar reason assertion ki jagah hota to conne…" at bounding box center [774, 212] width 221 height 425
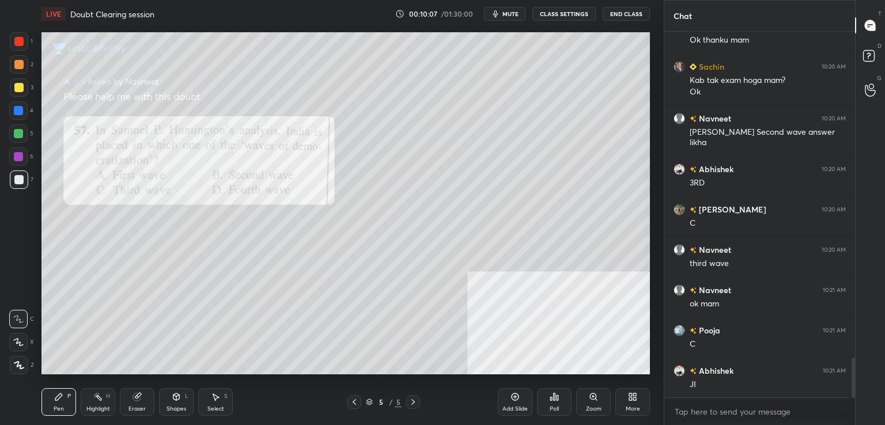
scroll to position [2995, 0]
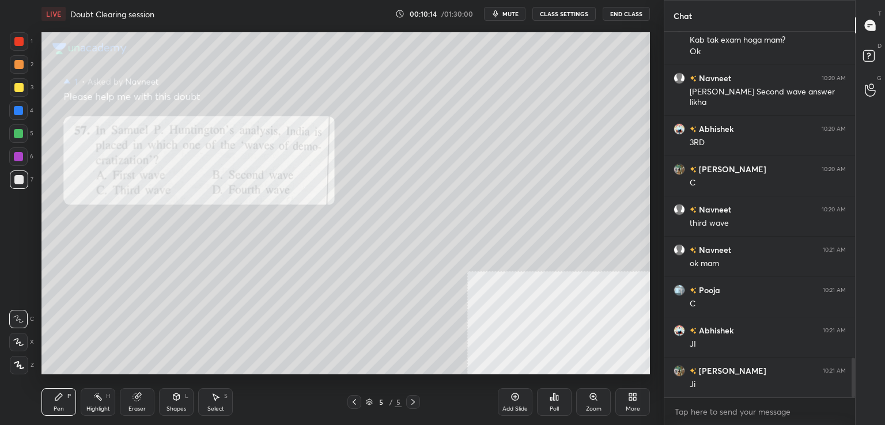
click at [855, 52] on div at bounding box center [851, 215] width 7 height 366
drag, startPoint x: 855, startPoint y: 52, endPoint x: 871, endPoint y: 51, distance: 16.2
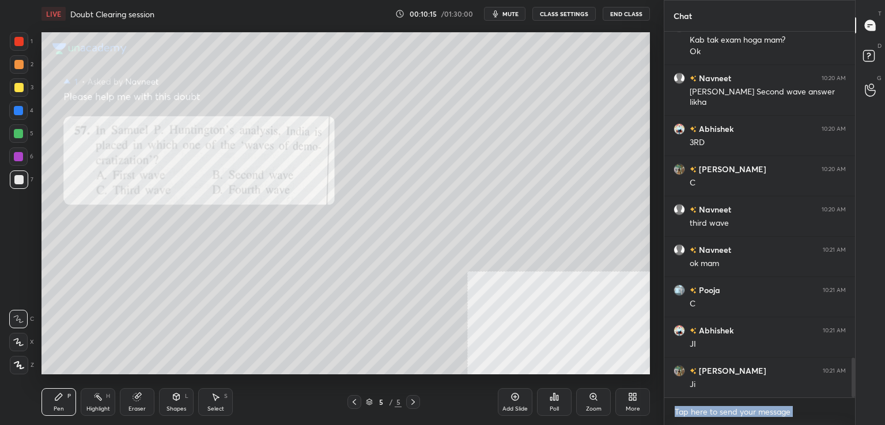
click at [871, 51] on div "Chat anshueeya 10:20 AM Ok thanku mam Sachin 10:20 AM Kab tak exam hoga mam? Ok…" at bounding box center [774, 212] width 221 height 425
click at [871, 51] on rect at bounding box center [868, 56] width 11 height 11
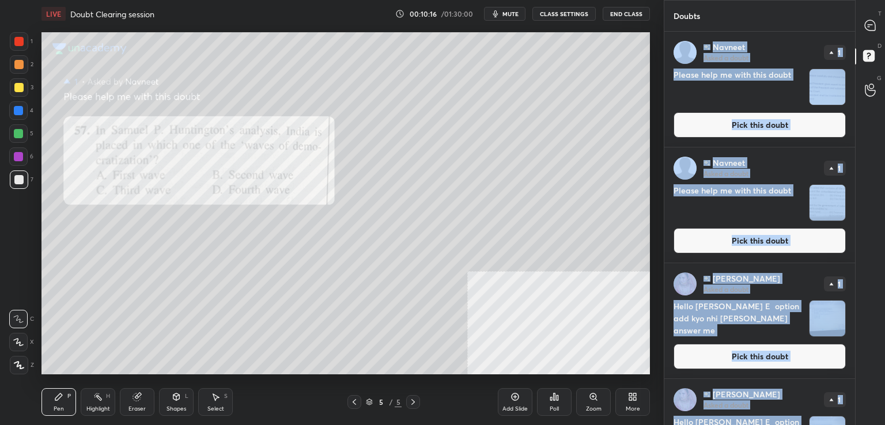
click at [871, 51] on rect at bounding box center [868, 56] width 11 height 11
click at [760, 247] on button "Pick this doubt" at bounding box center [760, 240] width 172 height 25
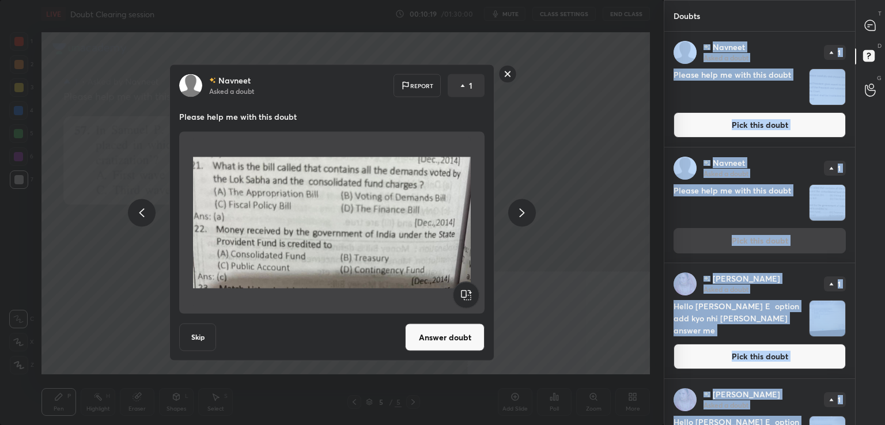
click at [445, 334] on button "Answer doubt" at bounding box center [445, 338] width 80 height 28
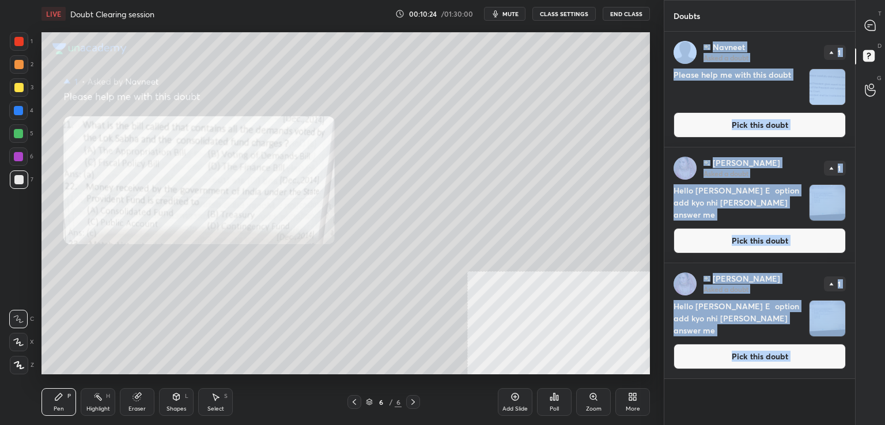
click at [753, 365] on button "Pick this doubt" at bounding box center [760, 356] width 172 height 25
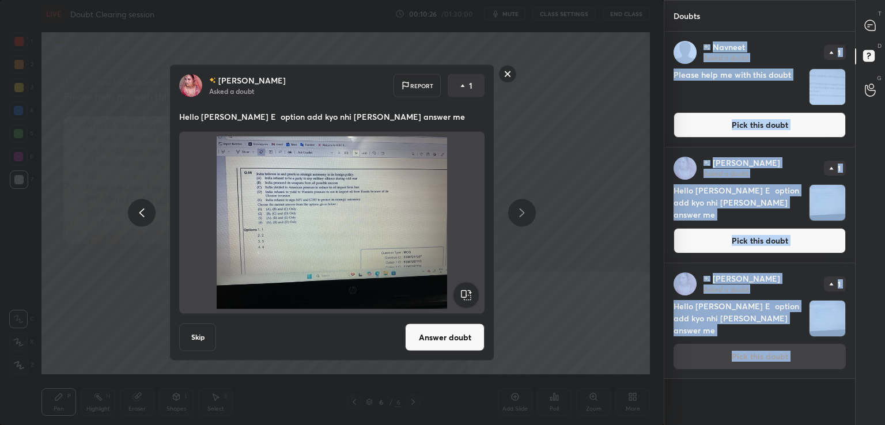
click at [455, 329] on button "Answer doubt" at bounding box center [445, 338] width 80 height 28
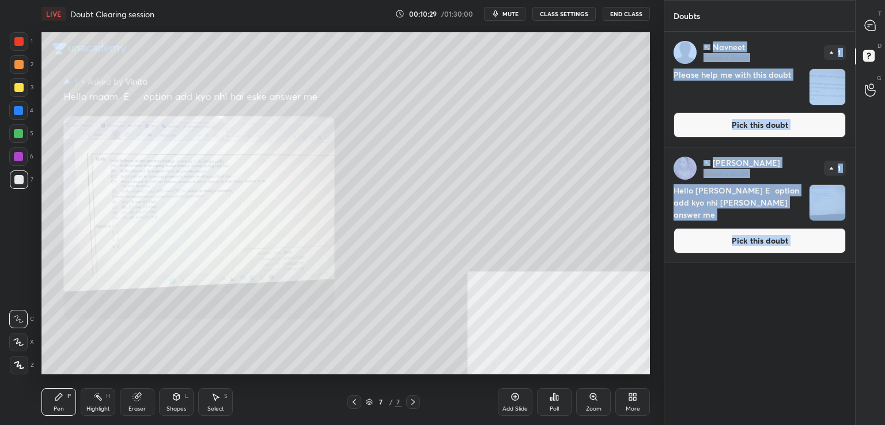
click at [767, 236] on button "Pick this doubt" at bounding box center [760, 240] width 172 height 25
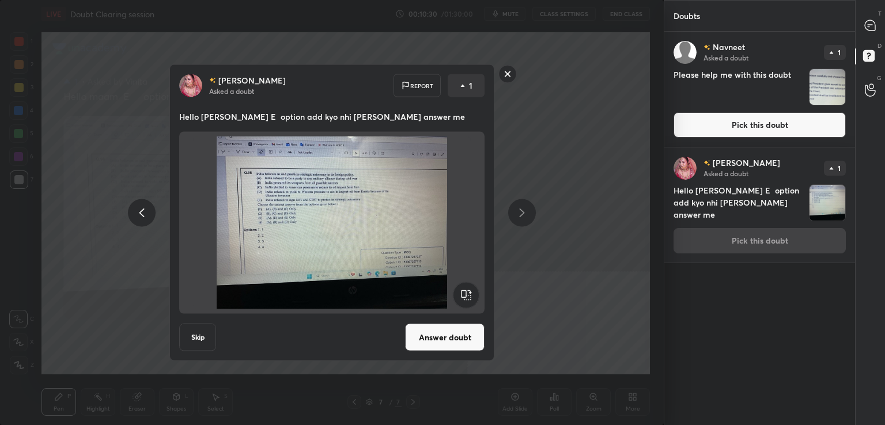
click at [451, 333] on button "Answer doubt" at bounding box center [445, 338] width 80 height 28
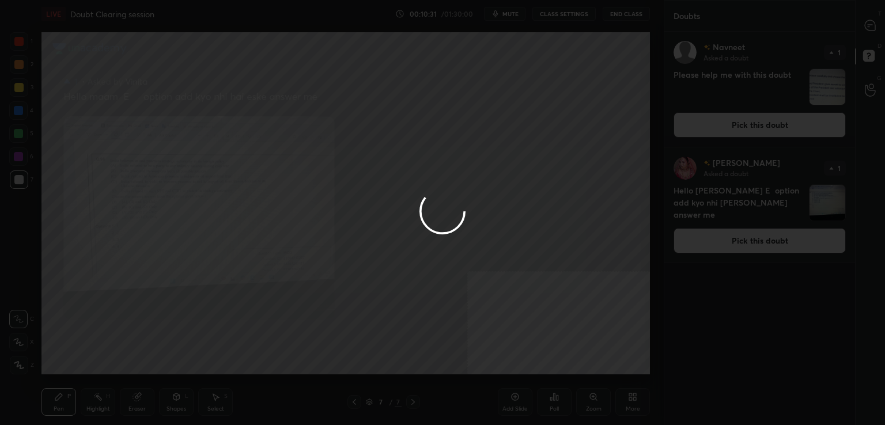
click at [453, 340] on div at bounding box center [442, 212] width 885 height 425
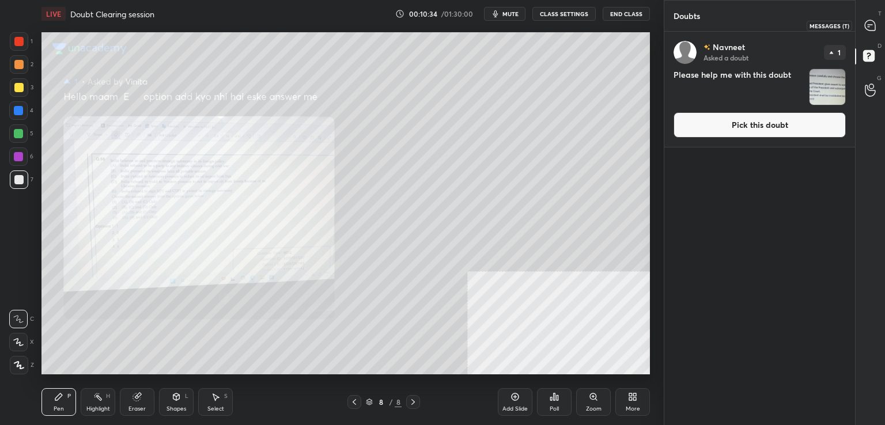
click at [877, 17] on div at bounding box center [870, 25] width 23 height 21
type textarea "x"
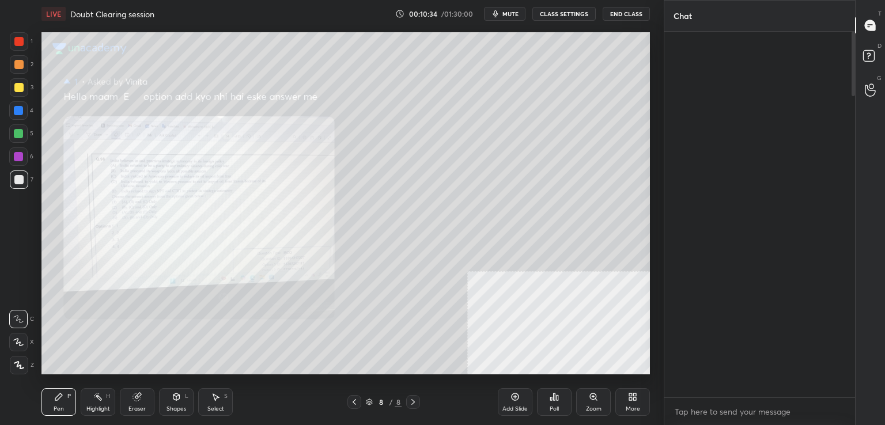
click at [877, 17] on div at bounding box center [870, 25] width 23 height 21
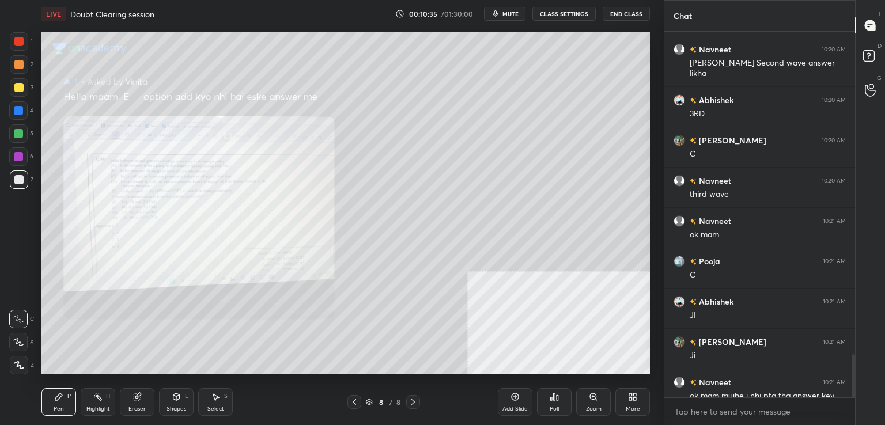
scroll to position [363, 187]
click at [877, 17] on div at bounding box center [870, 25] width 23 height 21
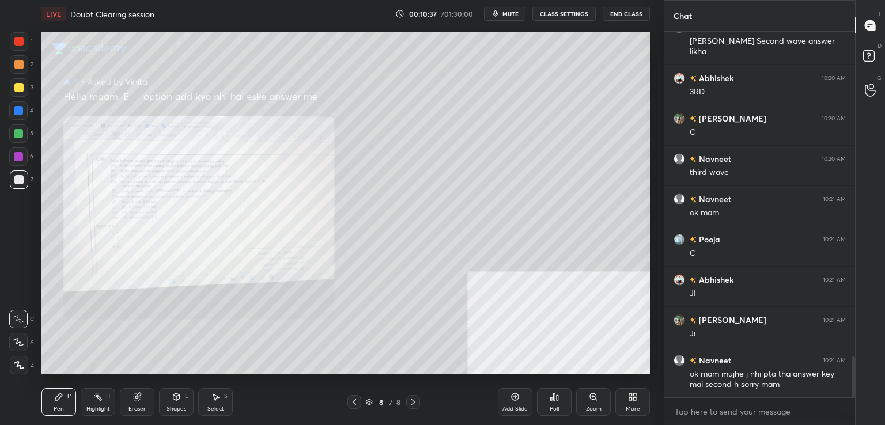
drag, startPoint x: 853, startPoint y: 378, endPoint x: 853, endPoint y: 390, distance: 12.1
click at [853, 390] on div at bounding box center [853, 377] width 3 height 41
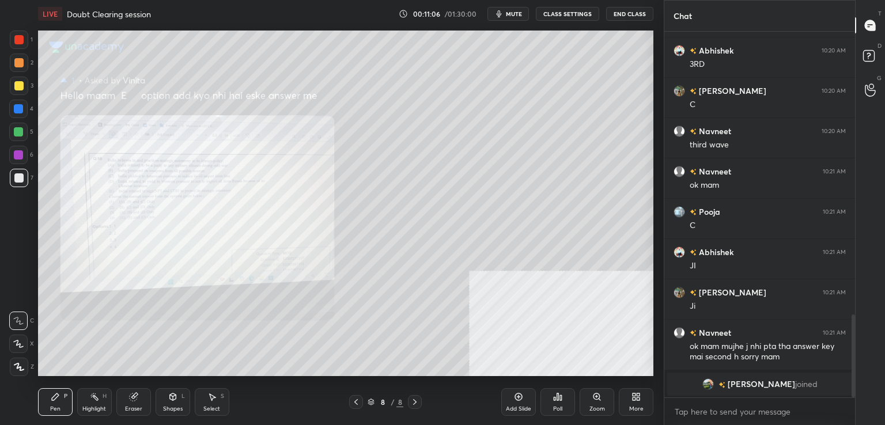
scroll to position [57280, 57015]
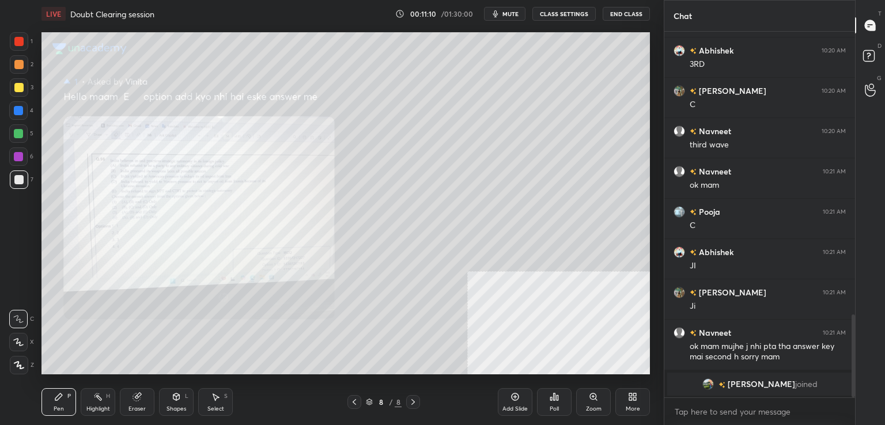
click at [587, 405] on div "Zoom" at bounding box center [593, 402] width 35 height 28
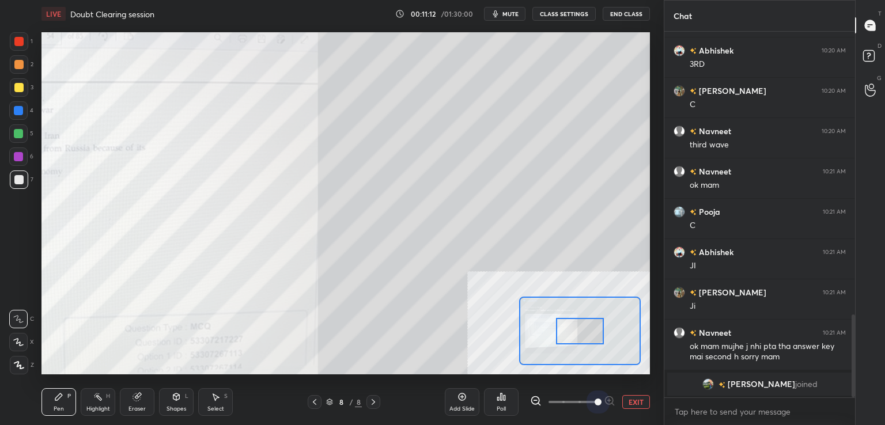
click at [592, 405] on span at bounding box center [573, 402] width 48 height 17
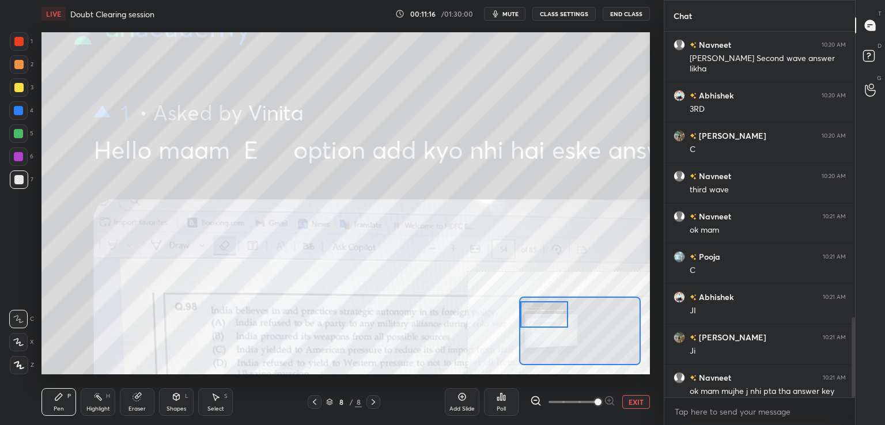
scroll to position [1304, 0]
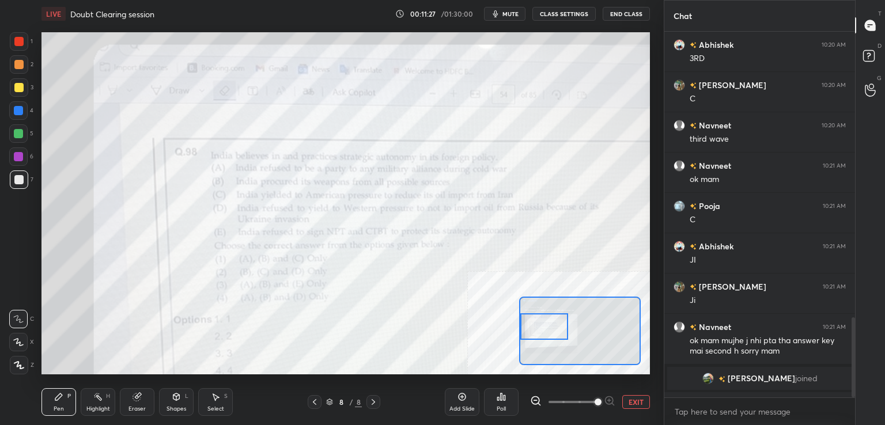
drag, startPoint x: 576, startPoint y: 337, endPoint x: 534, endPoint y: 333, distance: 42.3
click at [534, 333] on div at bounding box center [544, 327] width 48 height 27
click at [628, 14] on button "End Class" at bounding box center [626, 14] width 47 height 14
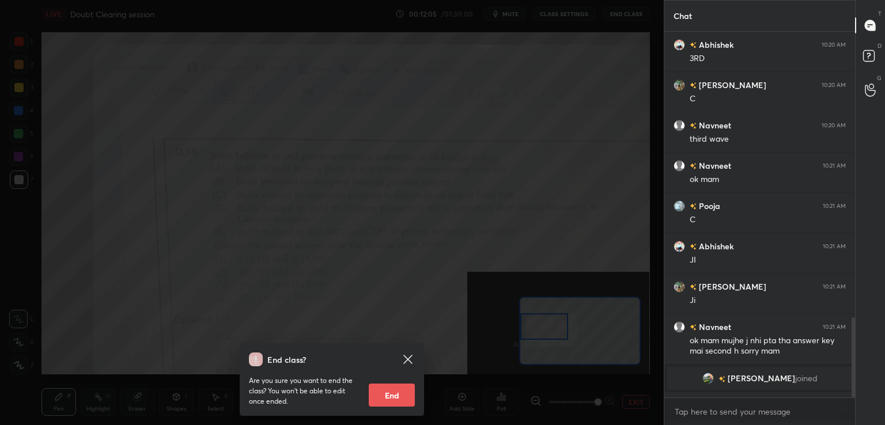
click at [397, 389] on button "End" at bounding box center [392, 395] width 46 height 23
type textarea "x"
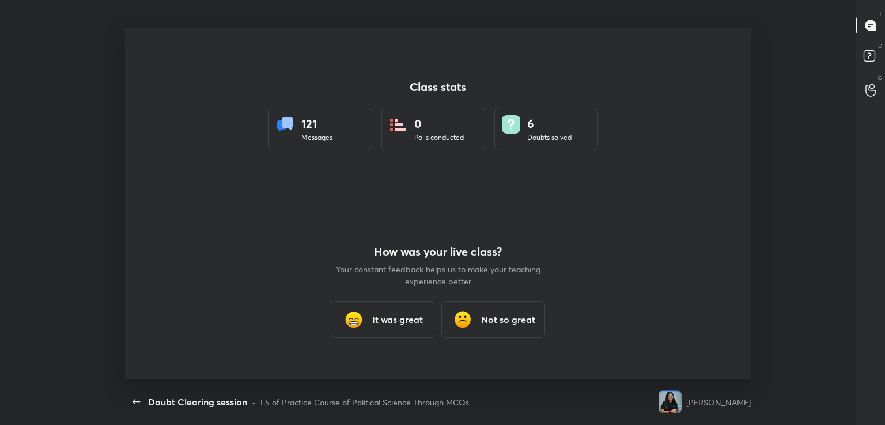
scroll to position [352, 876]
